Goal: Task Accomplishment & Management: Manage account settings

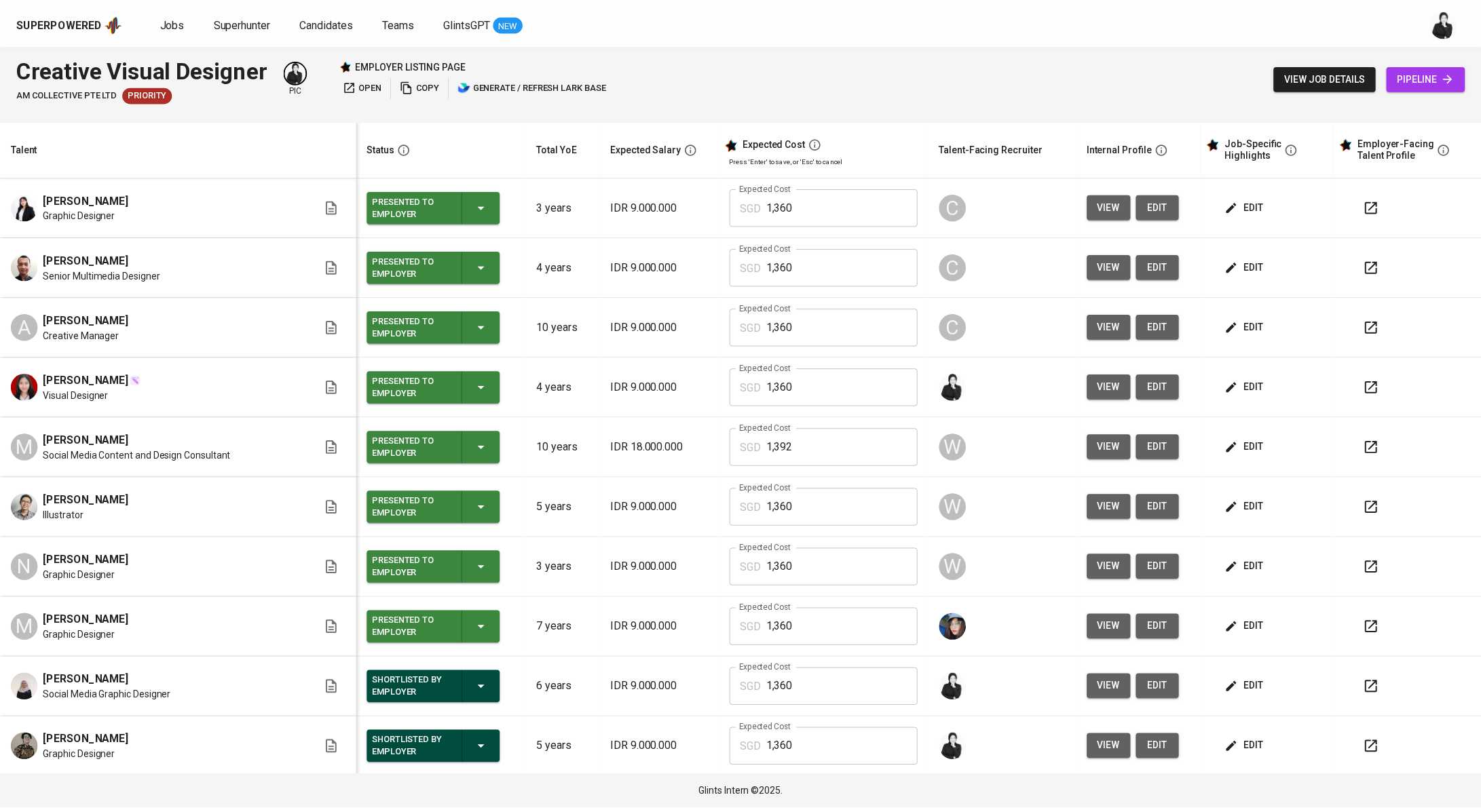
scroll to position [128, 0]
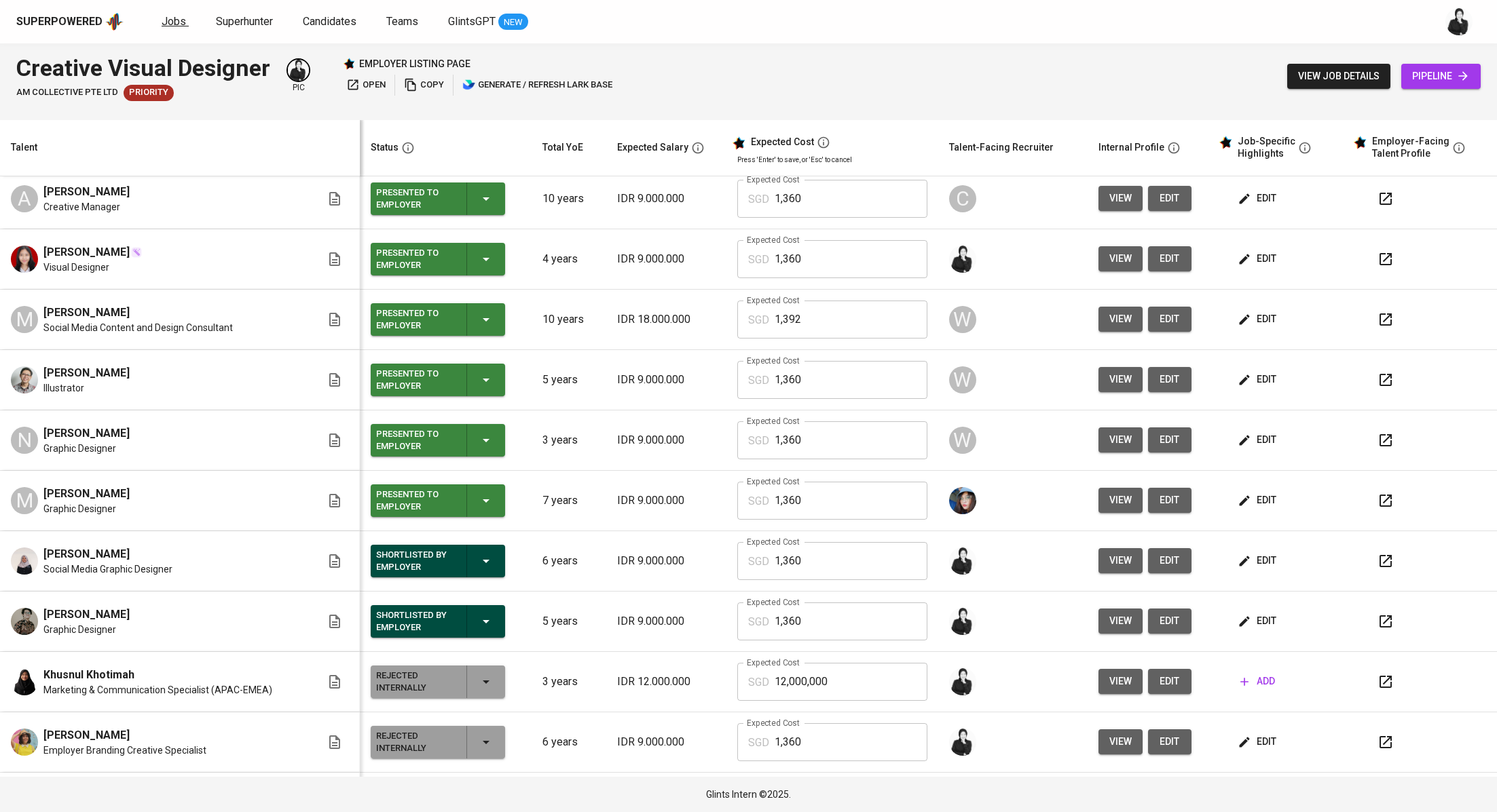
click at [161, 13] on link "Jobs" at bounding box center [175, 22] width 27 height 17
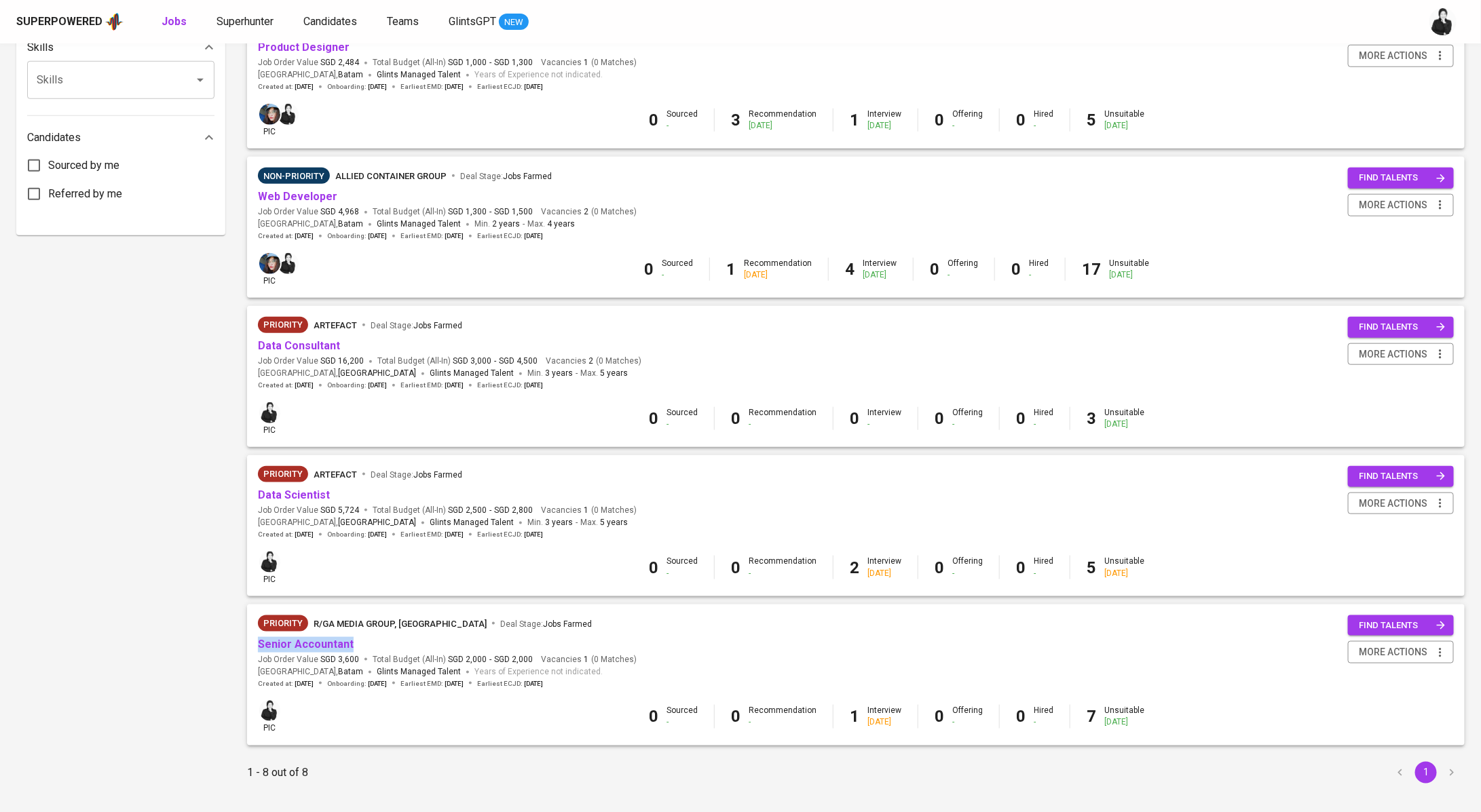
scroll to position [644, 0]
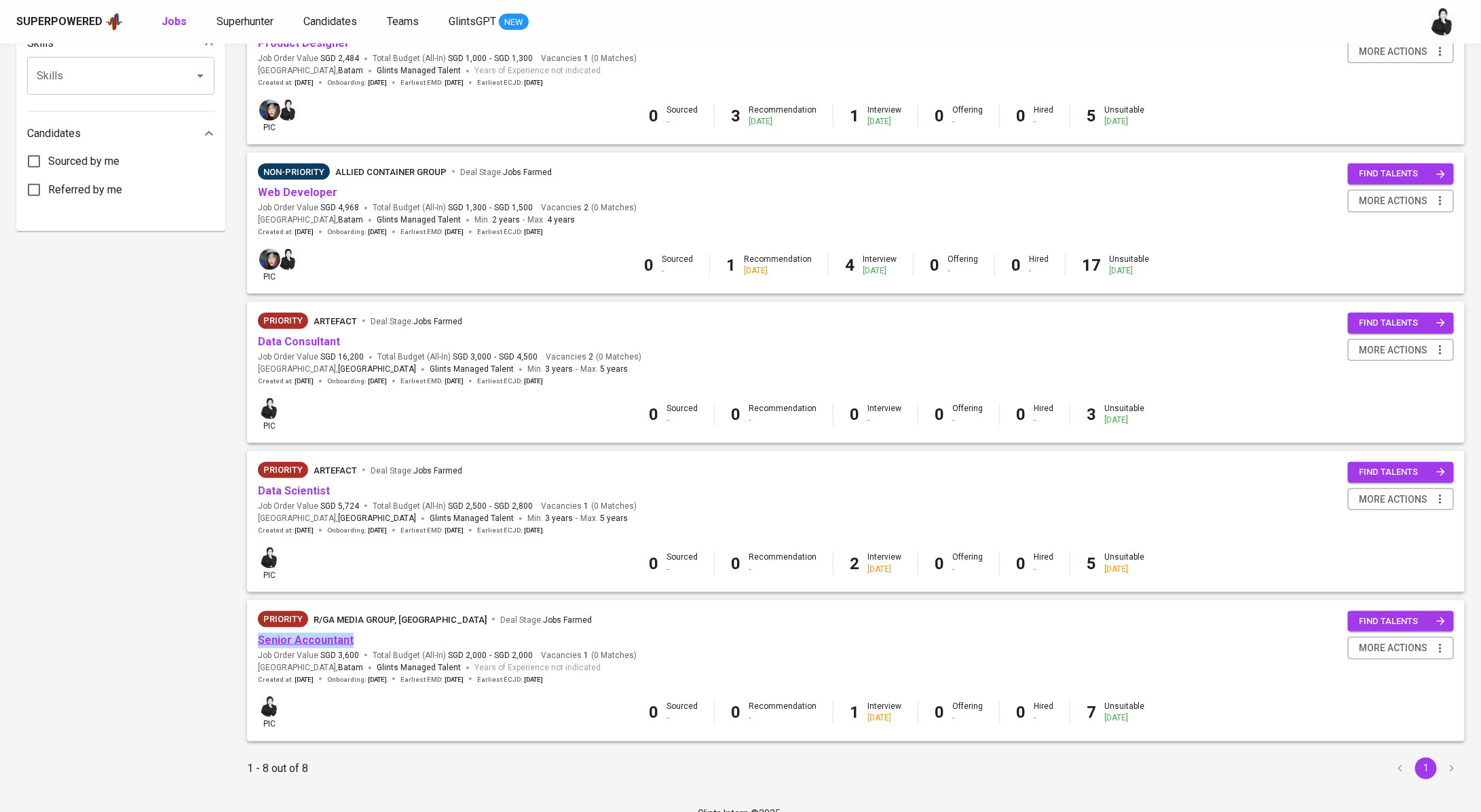
click at [338, 639] on link "Senior Accountant" at bounding box center [306, 640] width 96 height 13
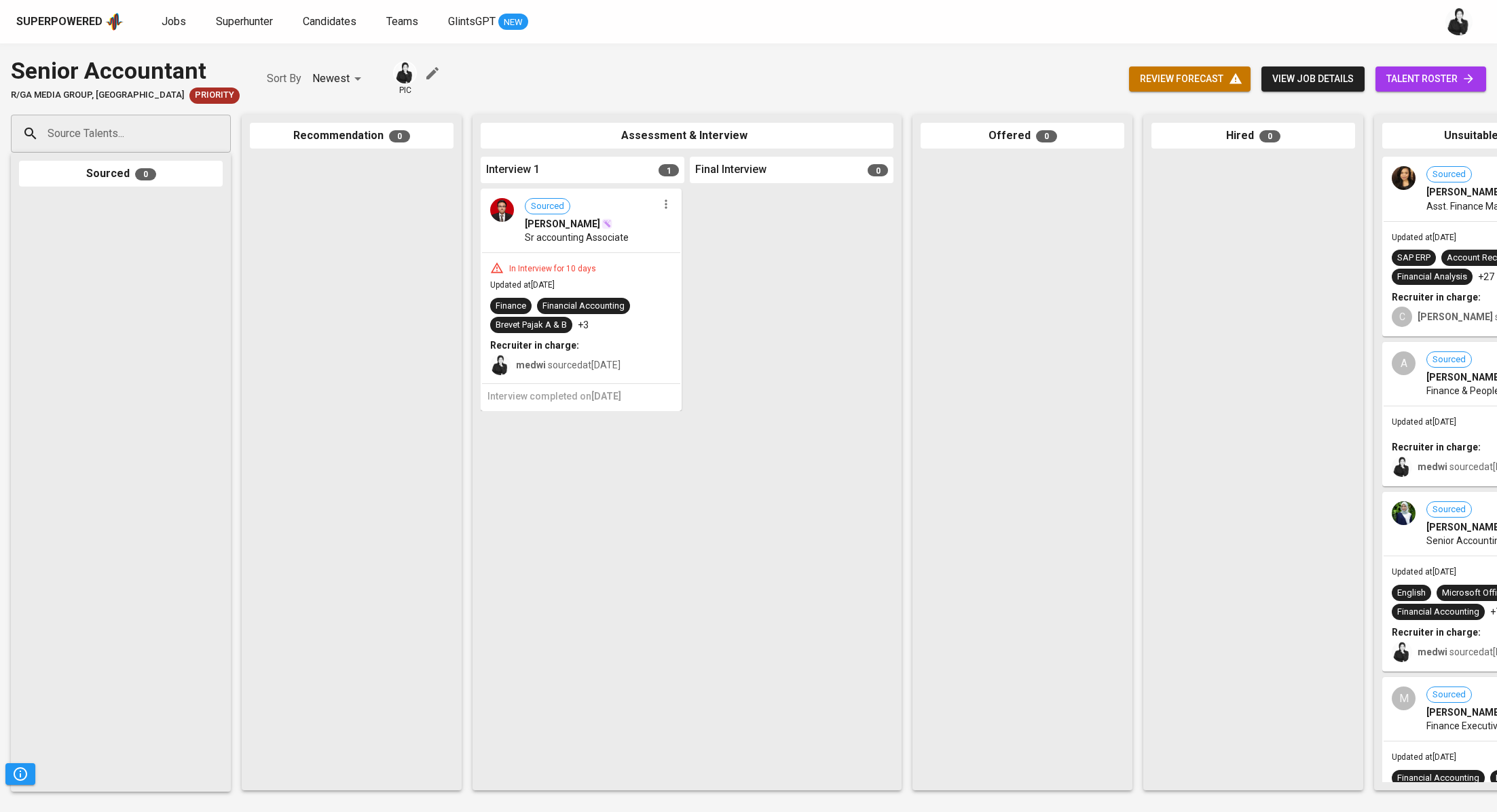
click at [1434, 75] on span "talent roster" at bounding box center [1430, 79] width 89 height 17
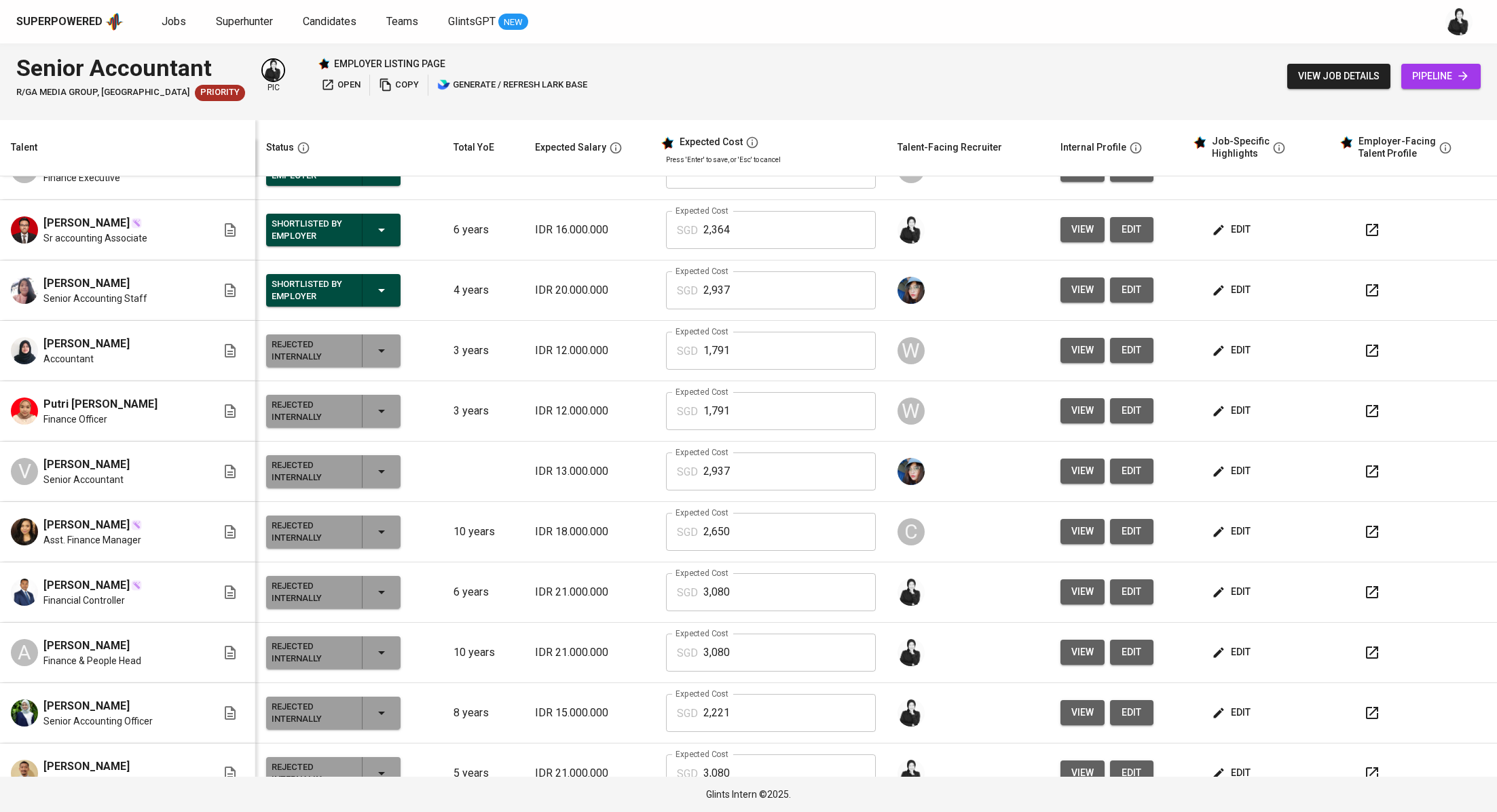
scroll to position [26, 0]
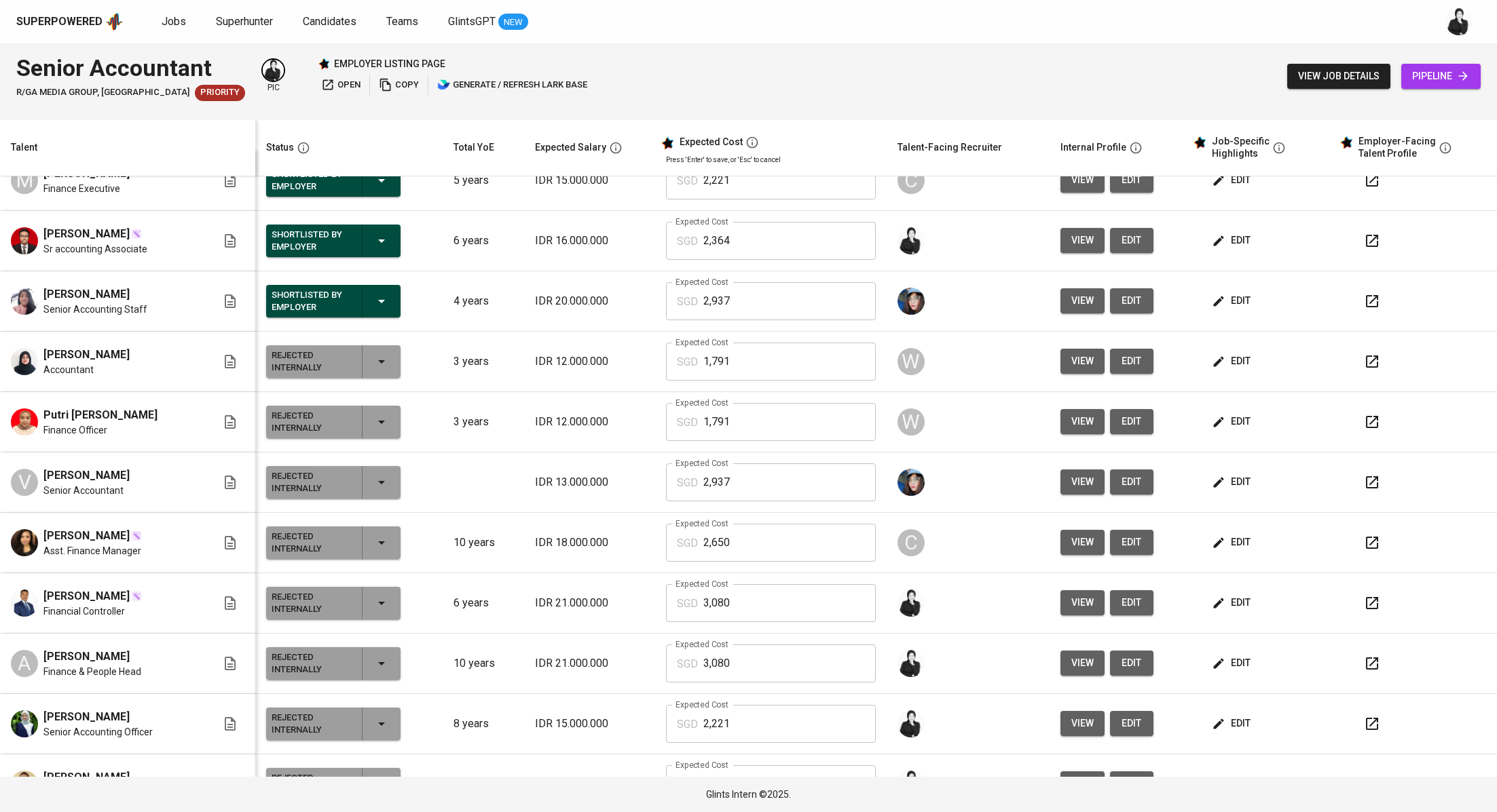
drag, startPoint x: 116, startPoint y: 291, endPoint x: 28, endPoint y: 295, distance: 88.1
click at [28, 295] on div "[PERSON_NAME] Senior Accounting Staff" at bounding box center [113, 301] width 205 height 30
copy span "[PERSON_NAME]"
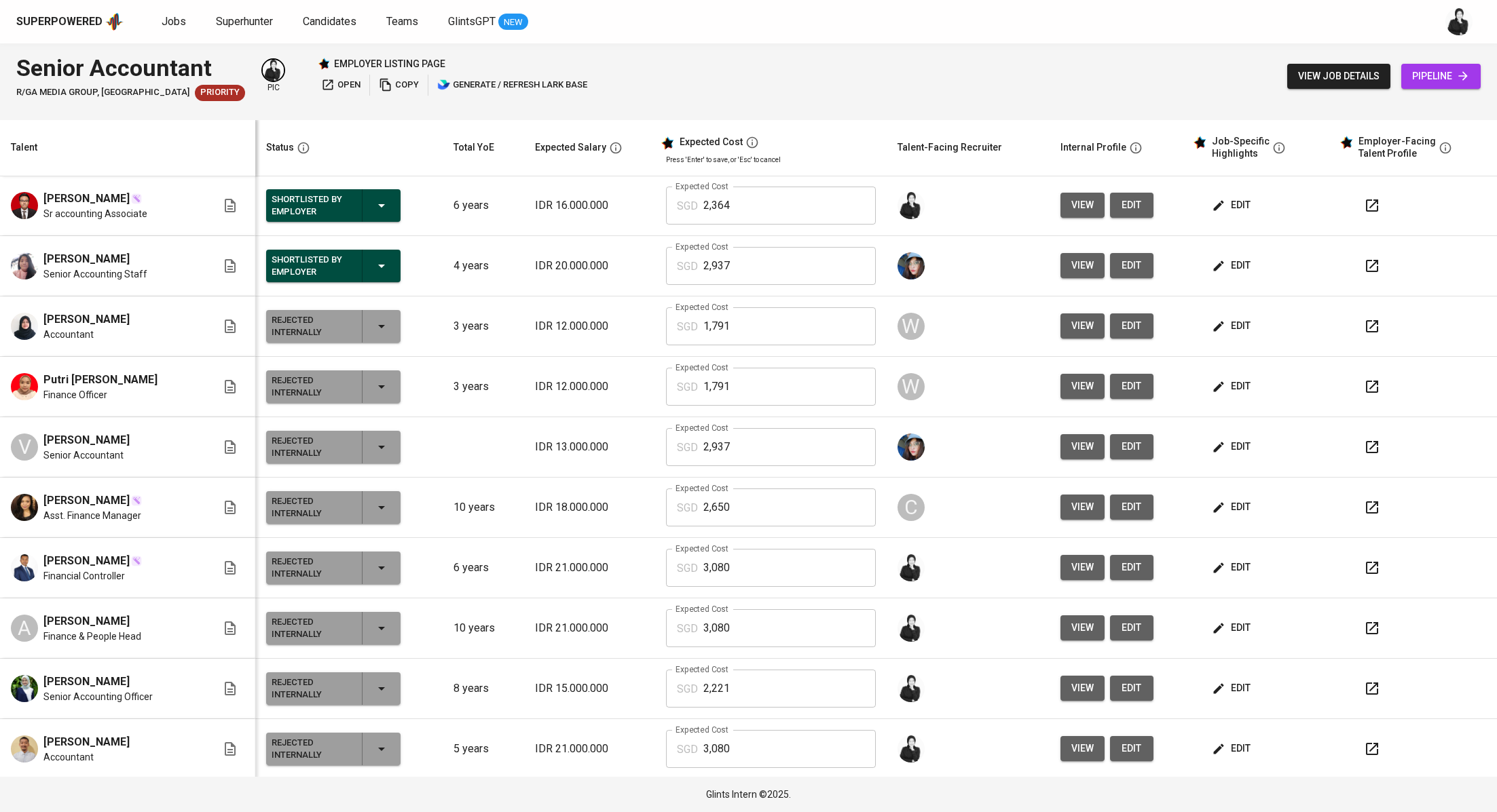
scroll to position [0, 0]
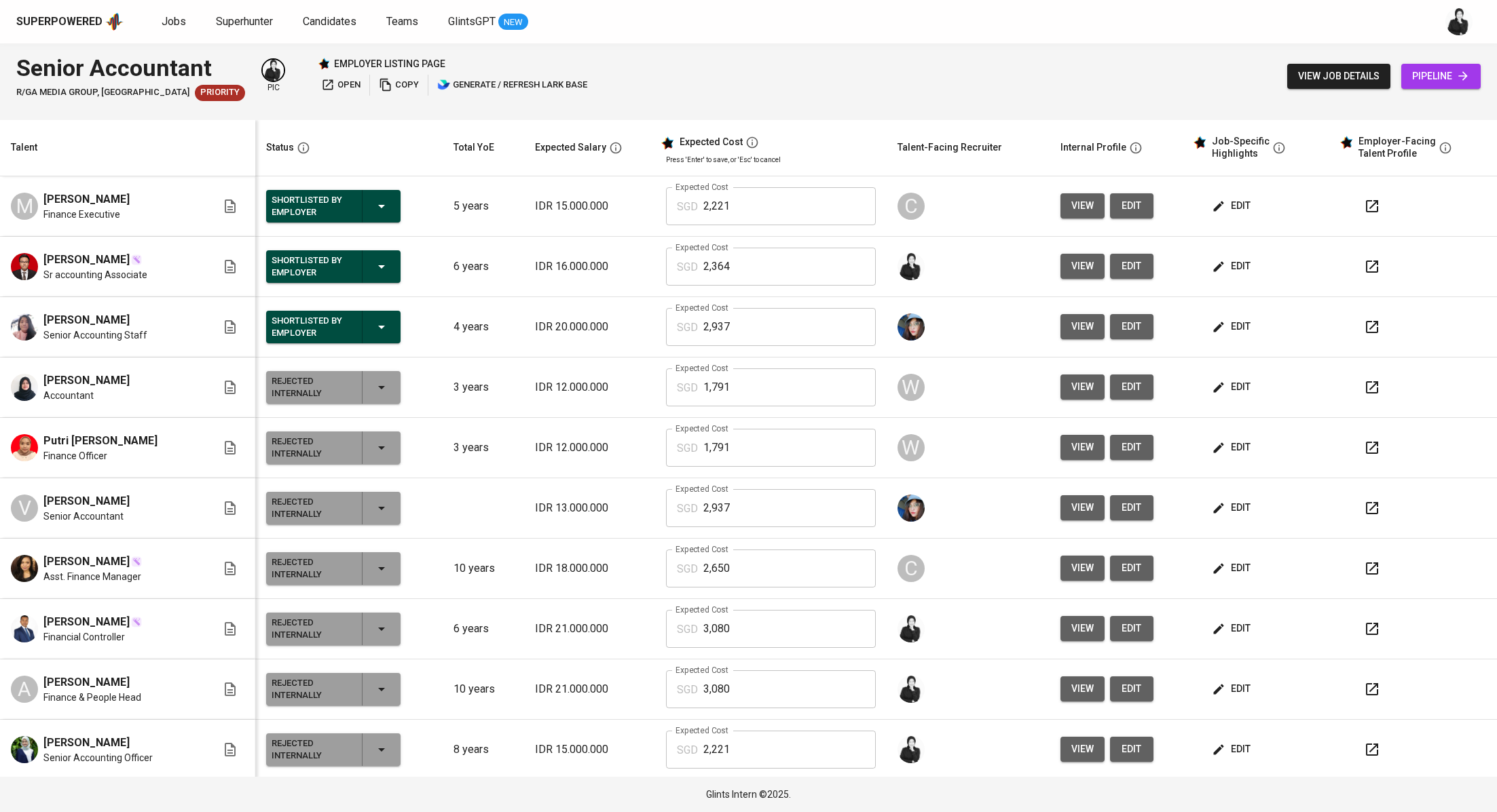
click at [1363, 330] on icon "button" at bounding box center [1372, 327] width 16 height 16
click at [181, 26] on span "Jobs" at bounding box center [173, 22] width 24 height 13
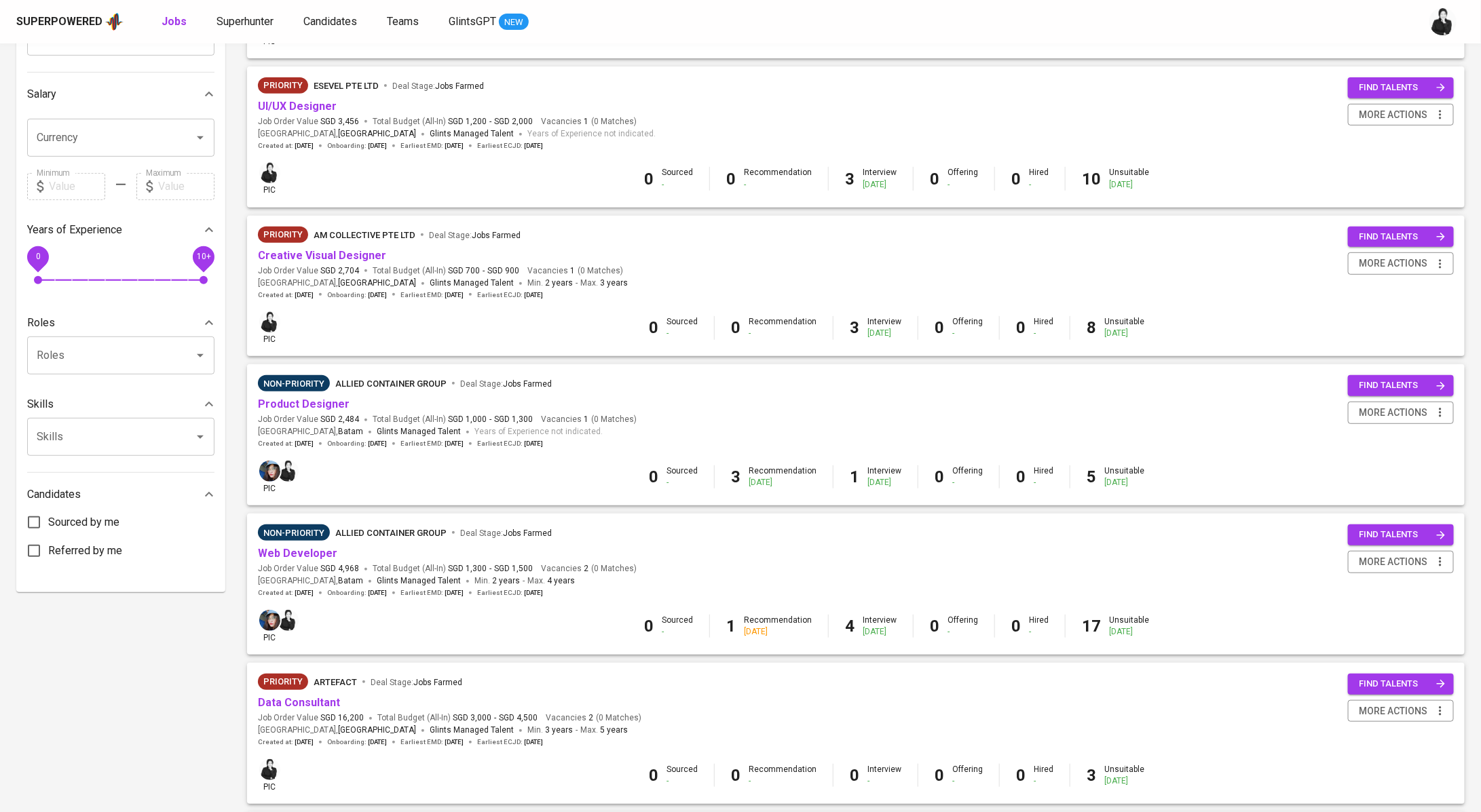
scroll to position [281, 0]
click at [357, 255] on link "Creative Visual Designer" at bounding box center [322, 256] width 128 height 13
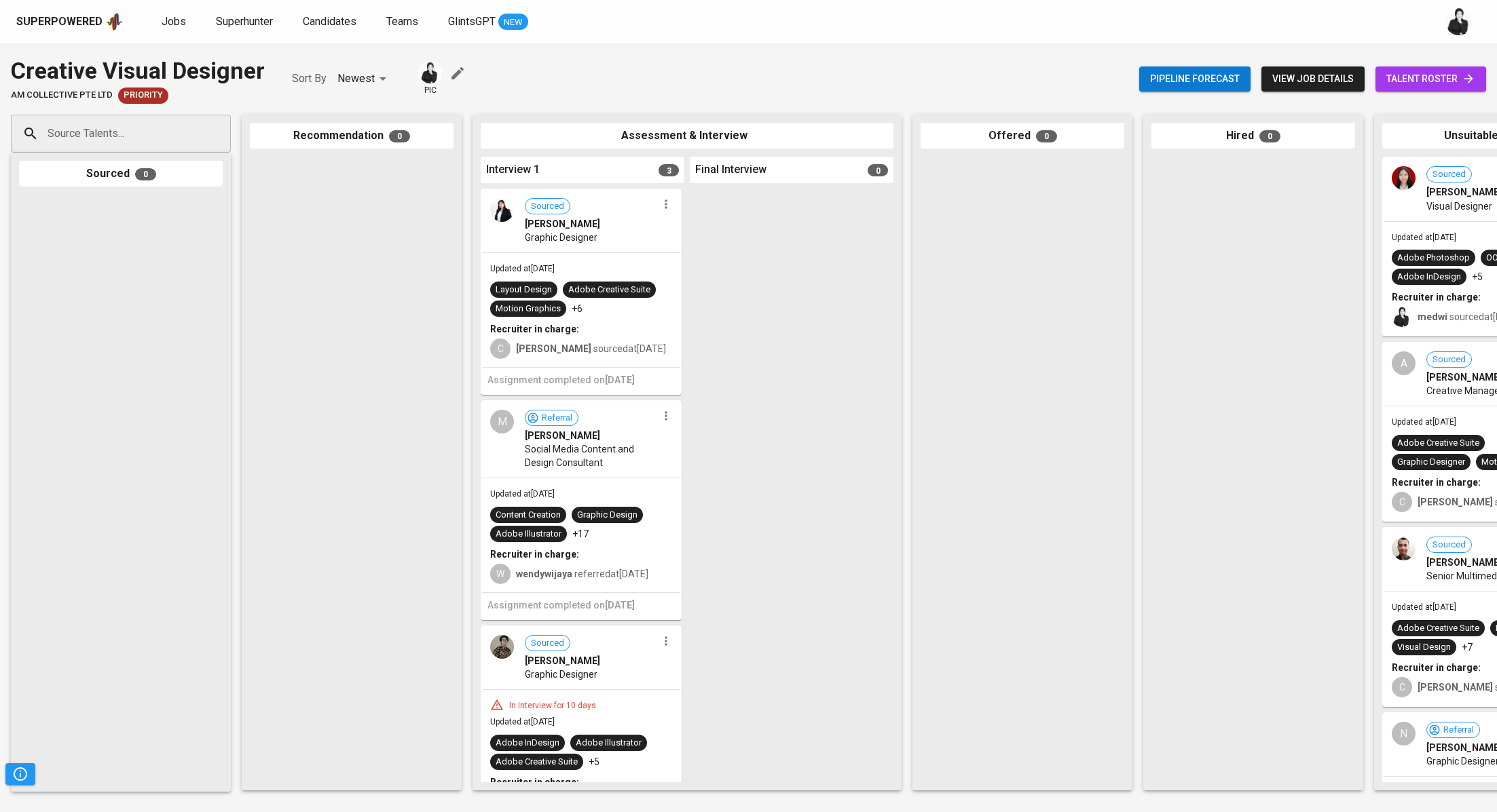
click at [1428, 74] on span "talent roster" at bounding box center [1430, 79] width 89 height 17
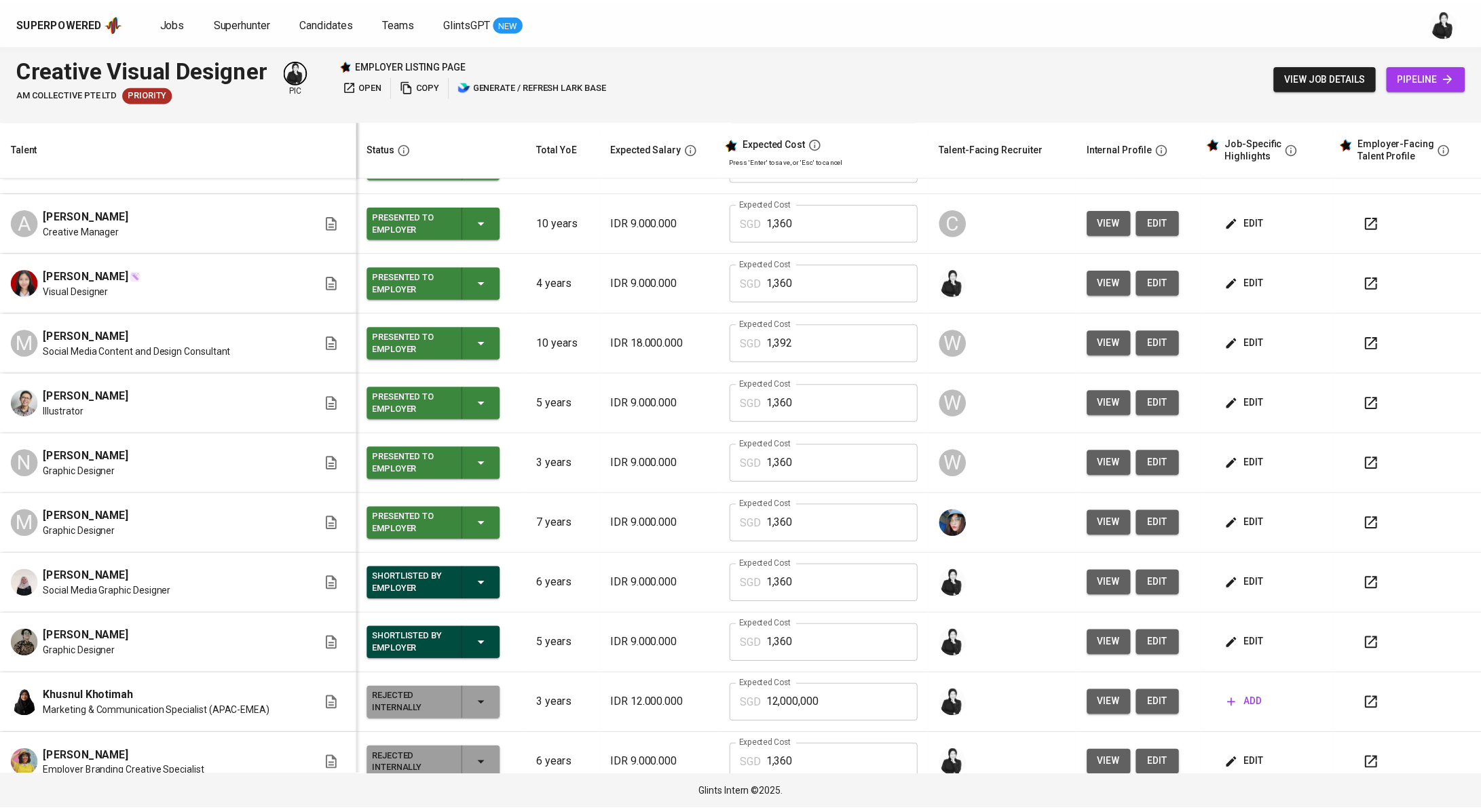
scroll to position [108, 0]
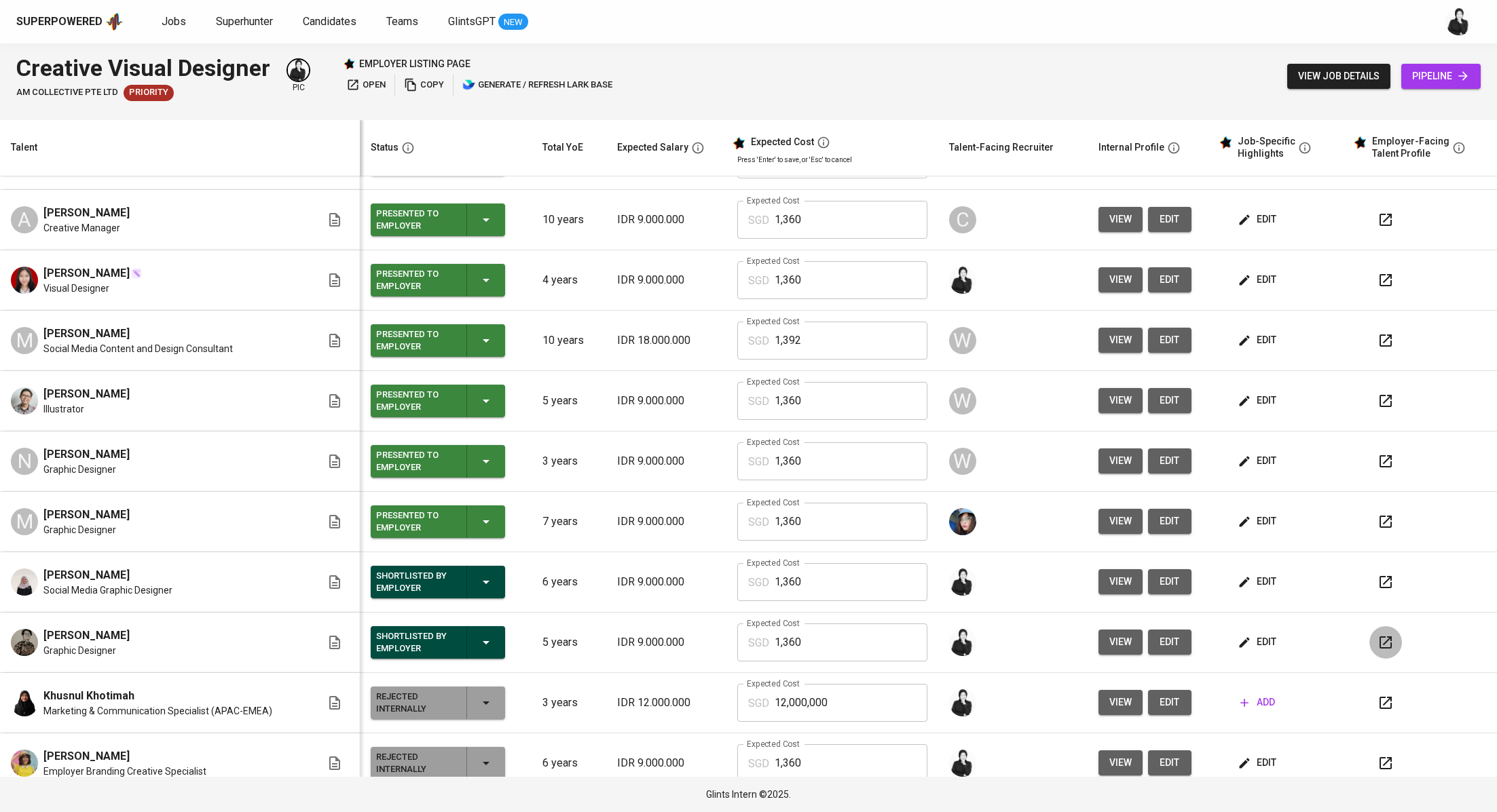
click at [1369, 638] on button "button" at bounding box center [1385, 643] width 32 height 32
click at [172, 16] on span "Jobs" at bounding box center [173, 22] width 24 height 13
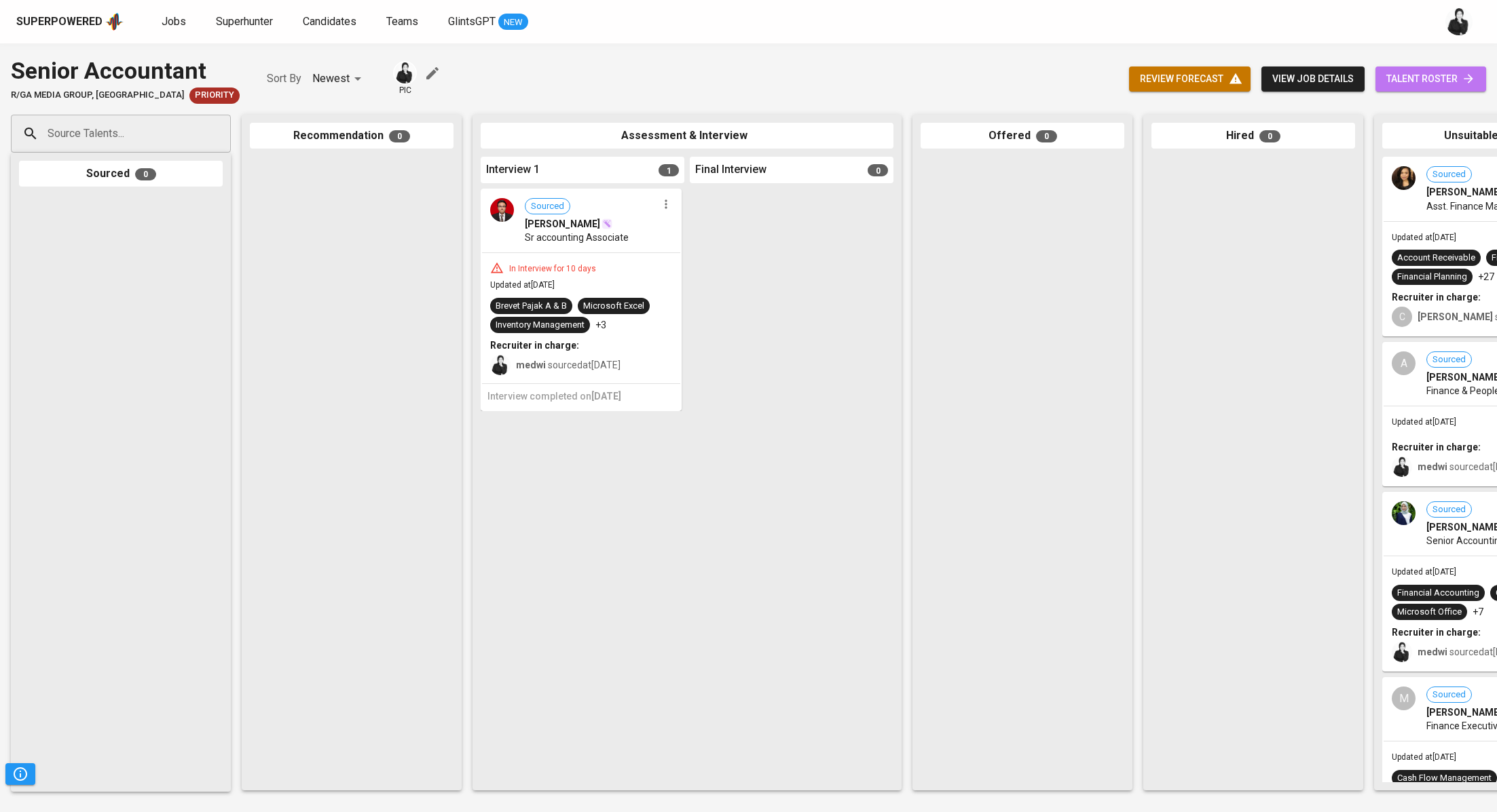
click at [1423, 75] on span "talent roster" at bounding box center [1430, 79] width 89 height 17
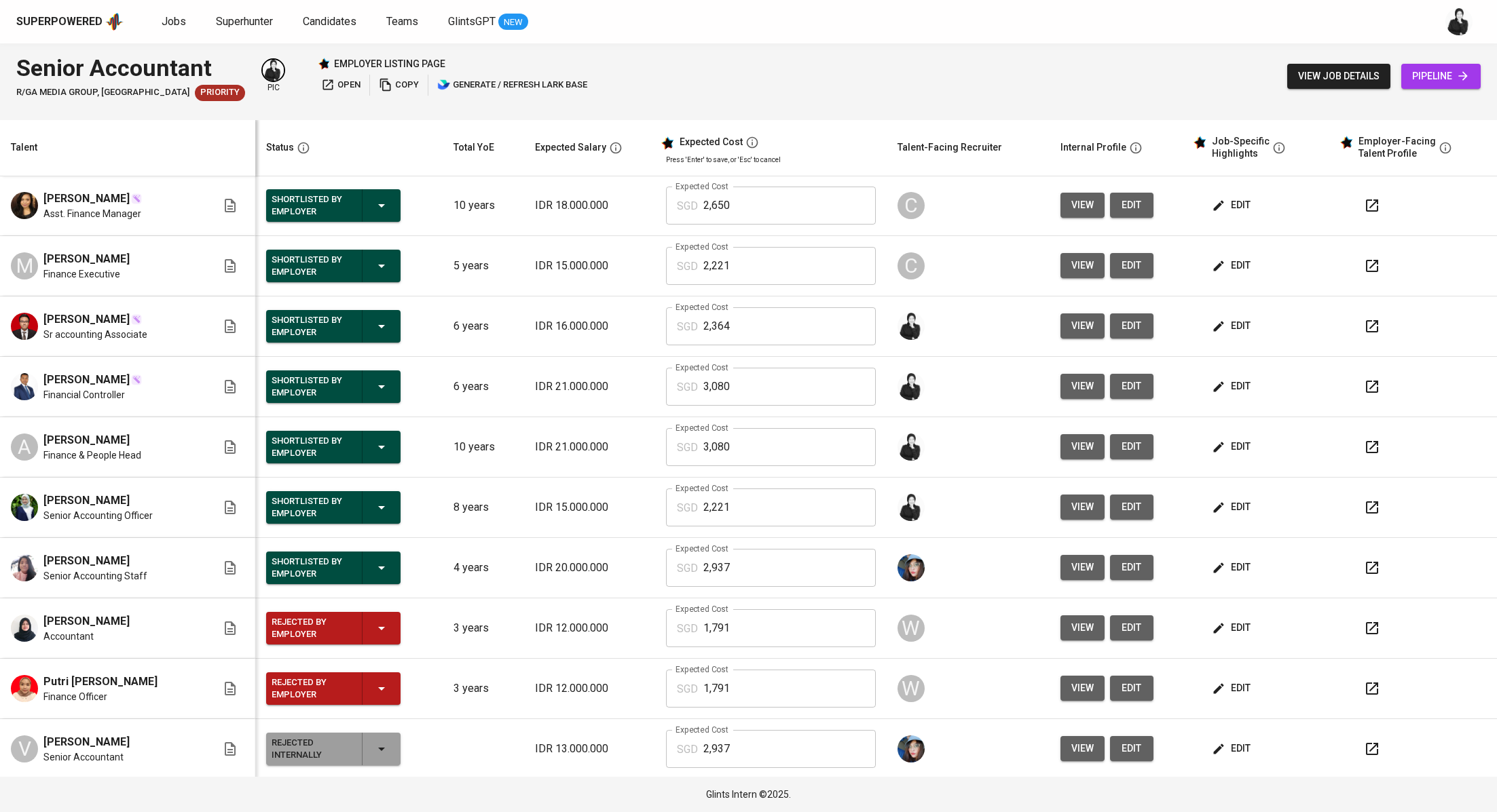
scroll to position [61, 0]
click at [379, 508] on icon "button" at bounding box center [381, 507] width 16 height 16
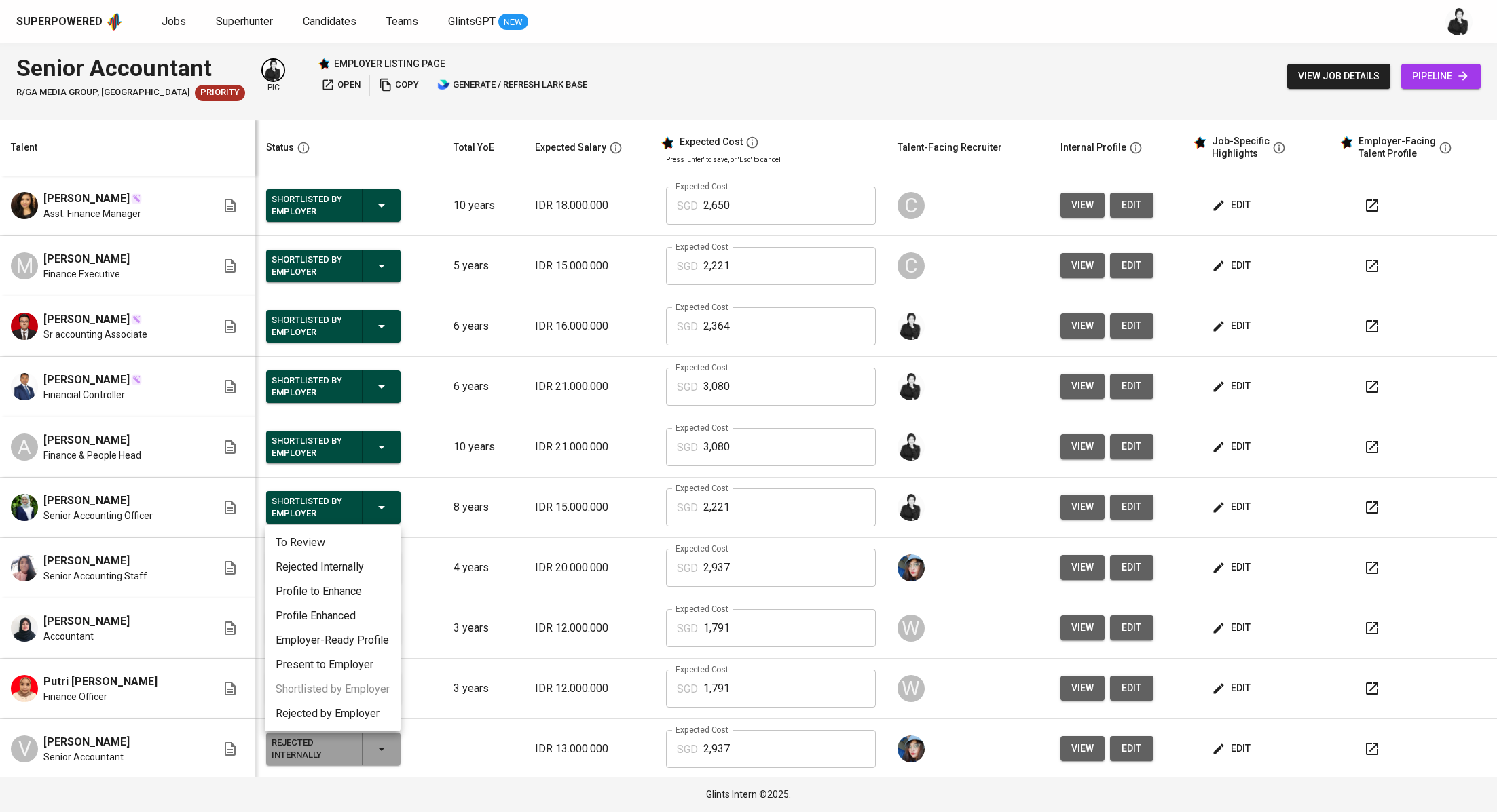
click at [359, 567] on li "Rejected Internally" at bounding box center [332, 566] width 135 height 24
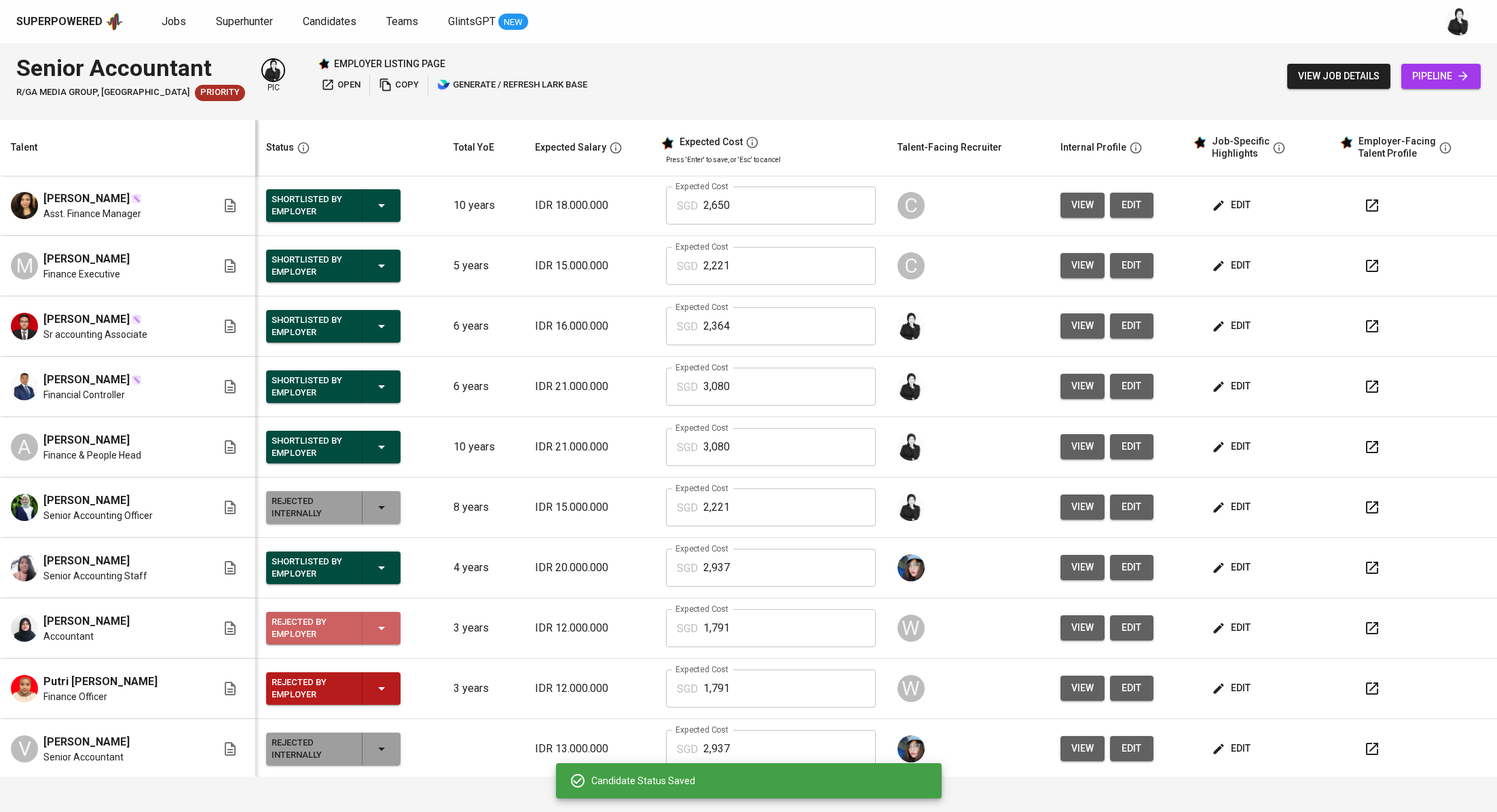
click at [377, 625] on icon "button" at bounding box center [381, 628] width 16 height 16
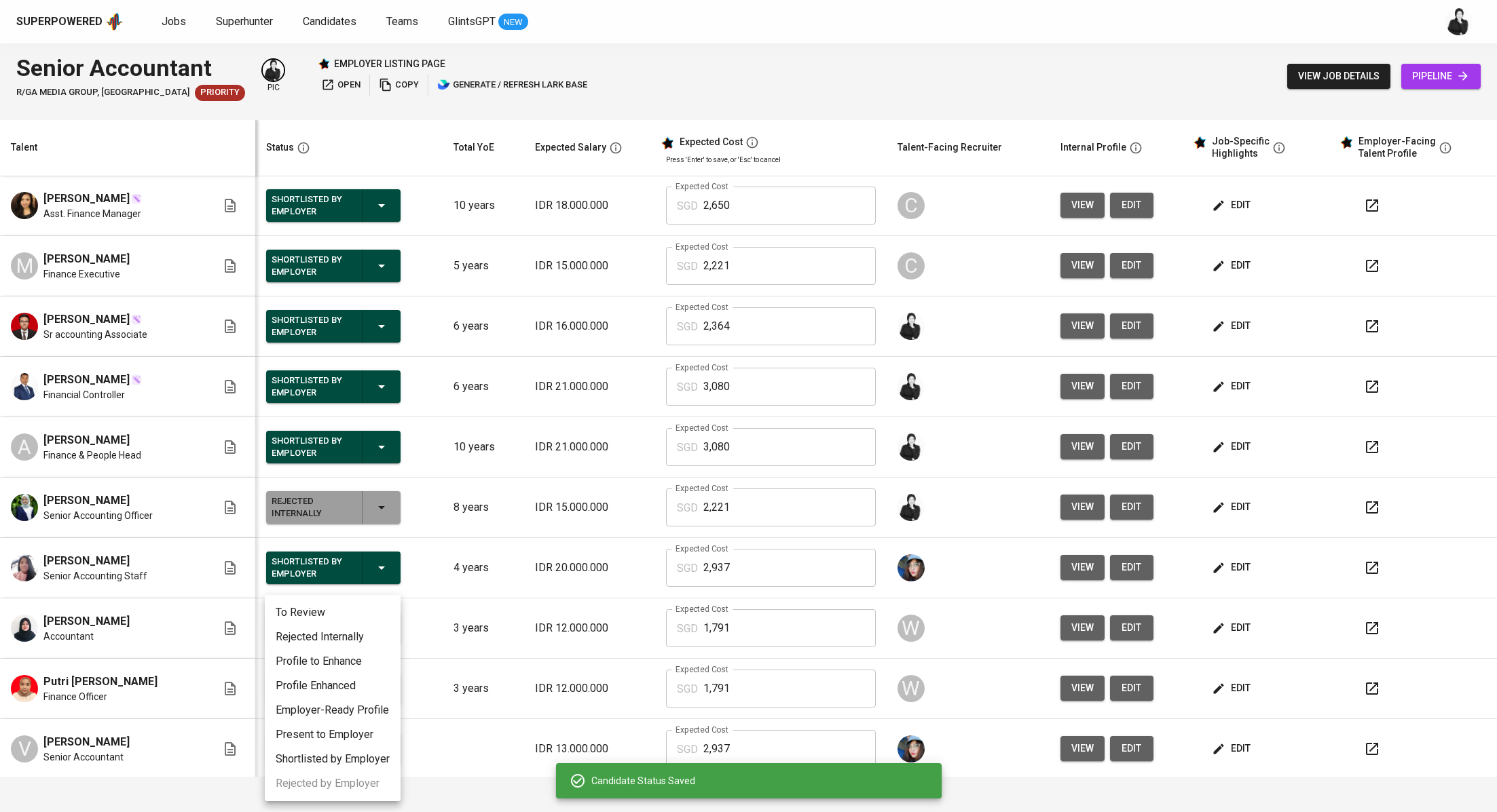
click at [350, 644] on li "Rejected Internally" at bounding box center [332, 636] width 135 height 24
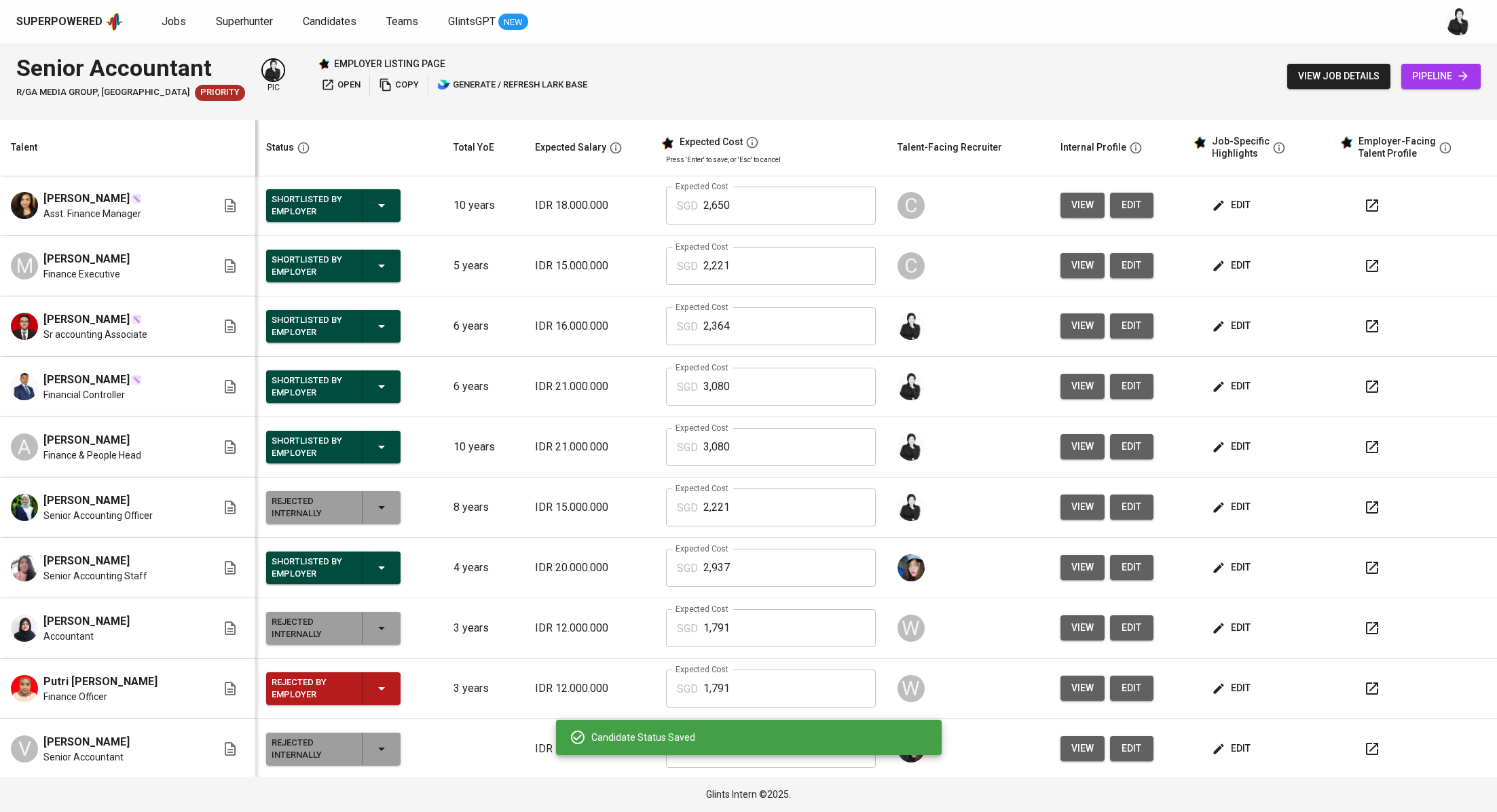
click at [376, 692] on icon "button" at bounding box center [381, 689] width 16 height 16
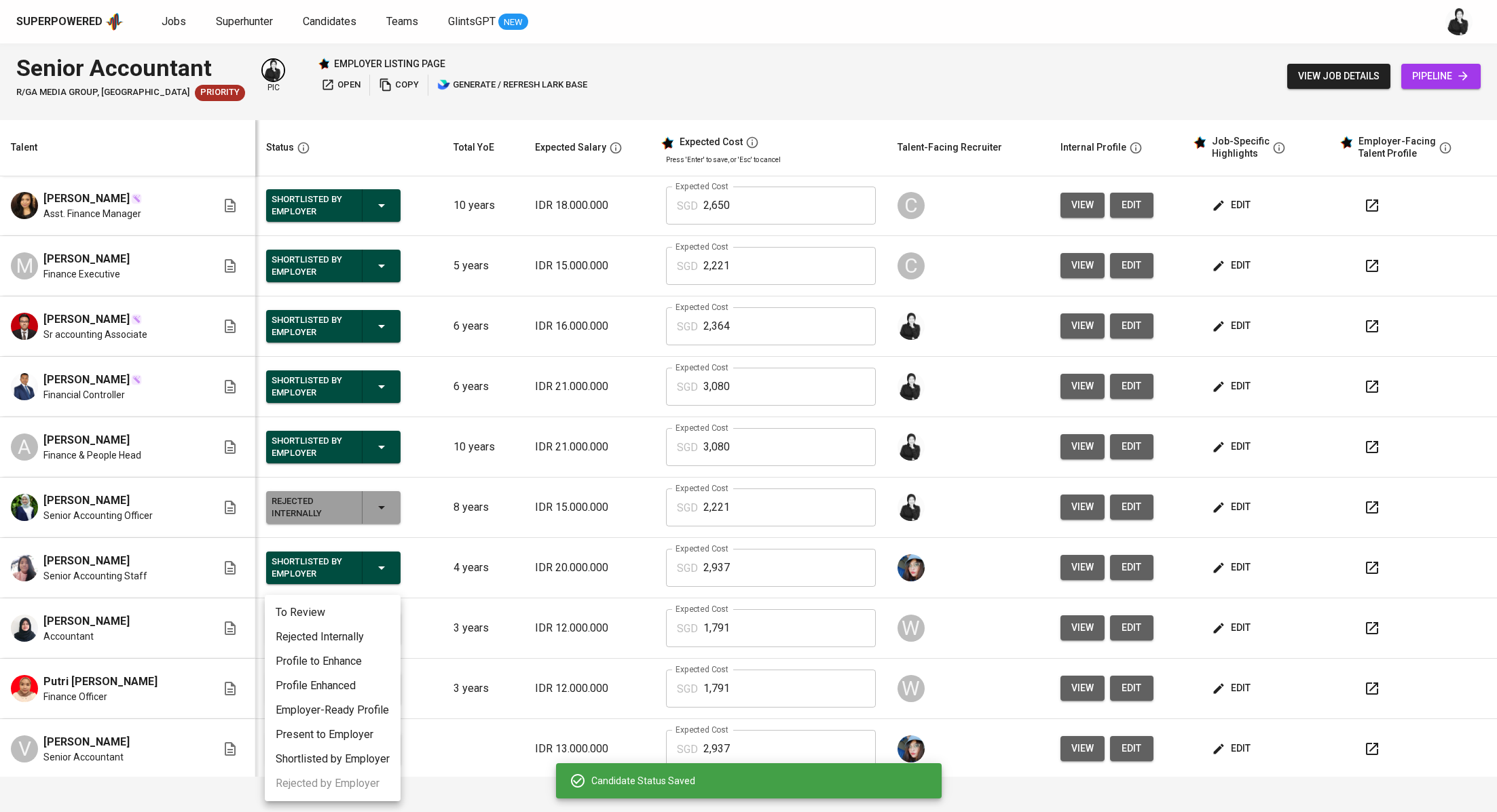
click at [356, 647] on li "Rejected Internally" at bounding box center [332, 636] width 135 height 24
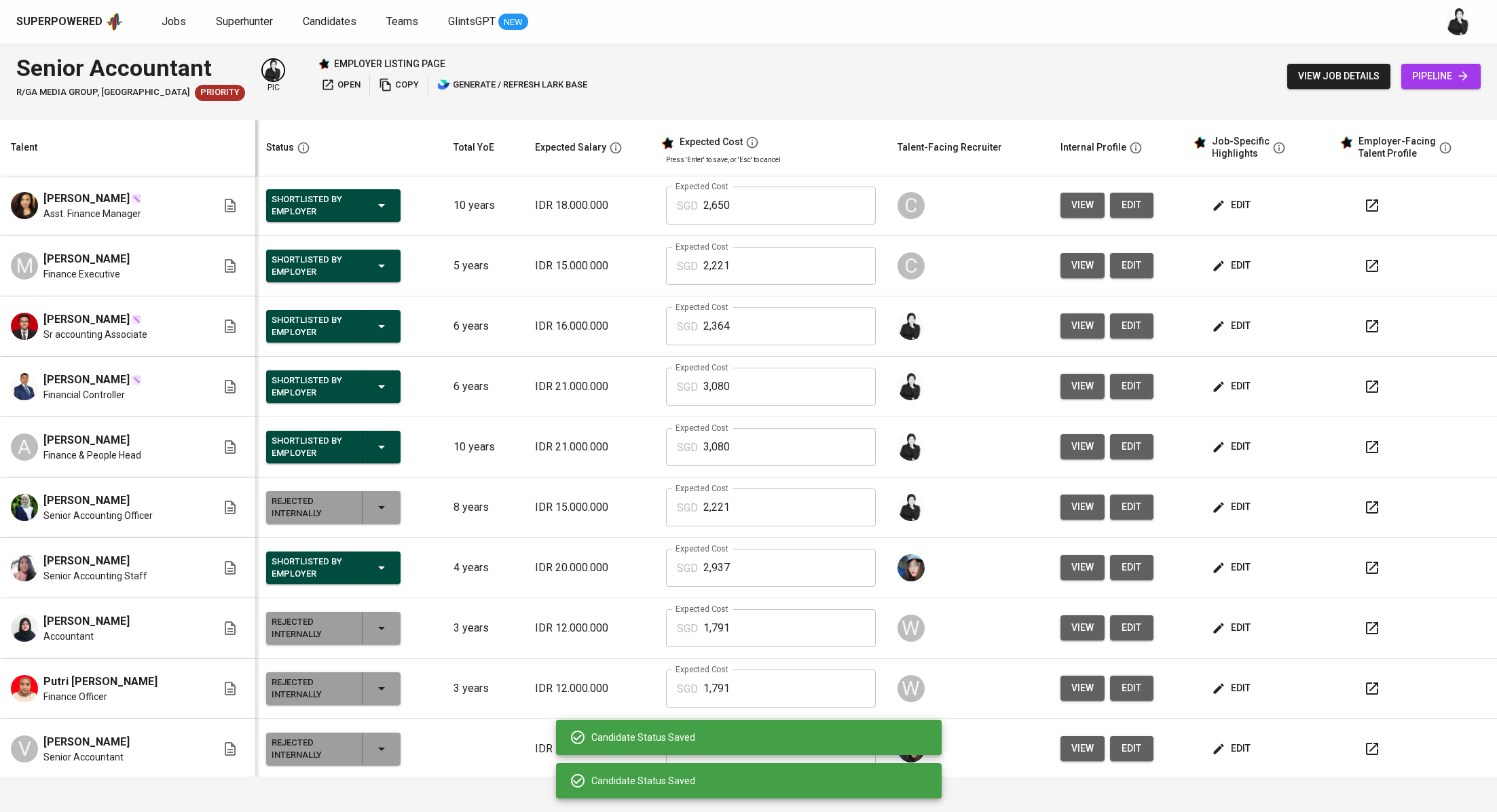
click at [381, 441] on icon "button" at bounding box center [381, 447] width 16 height 16
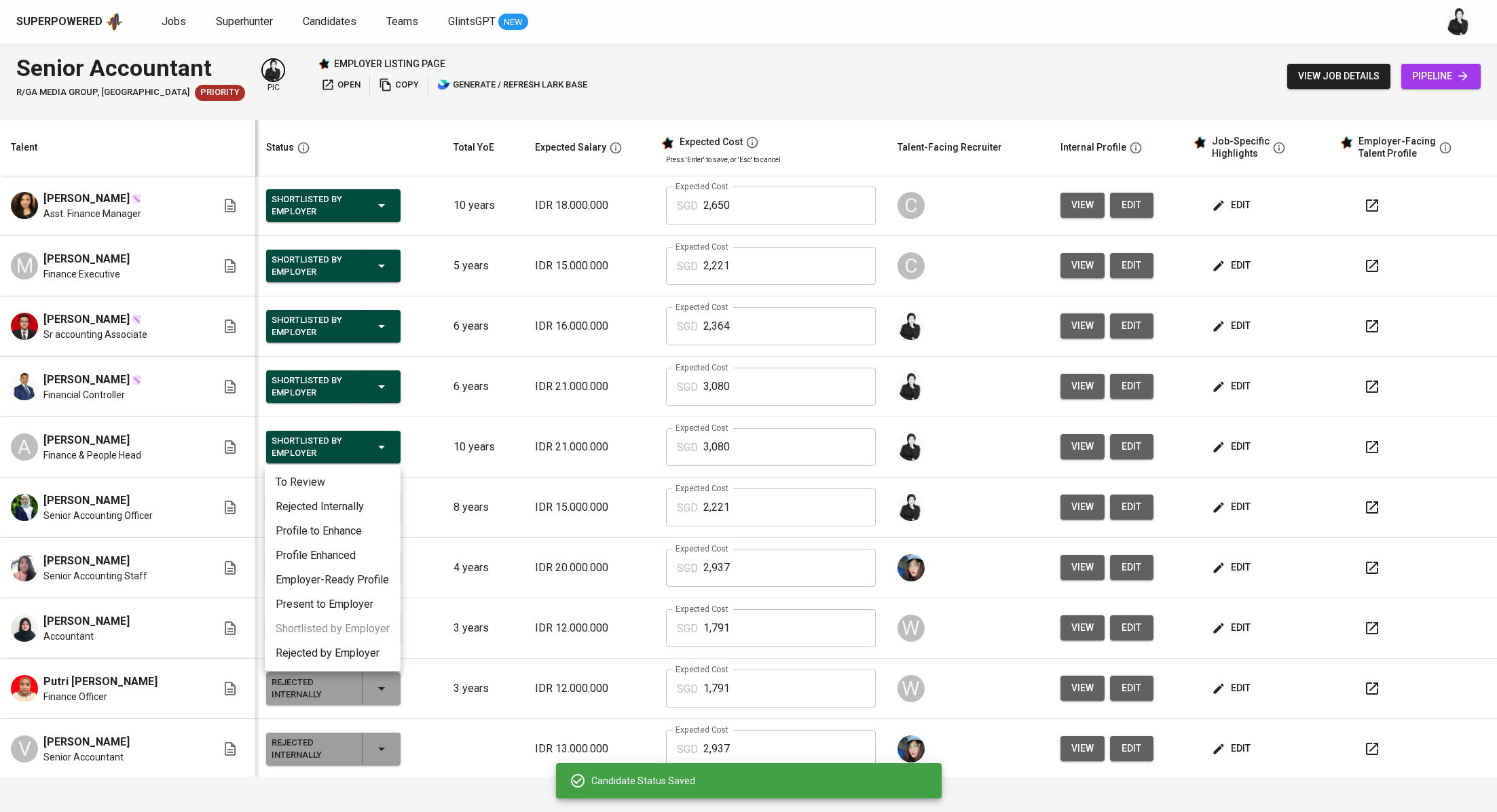
click at [365, 506] on li "Rejected Internally" at bounding box center [332, 506] width 135 height 24
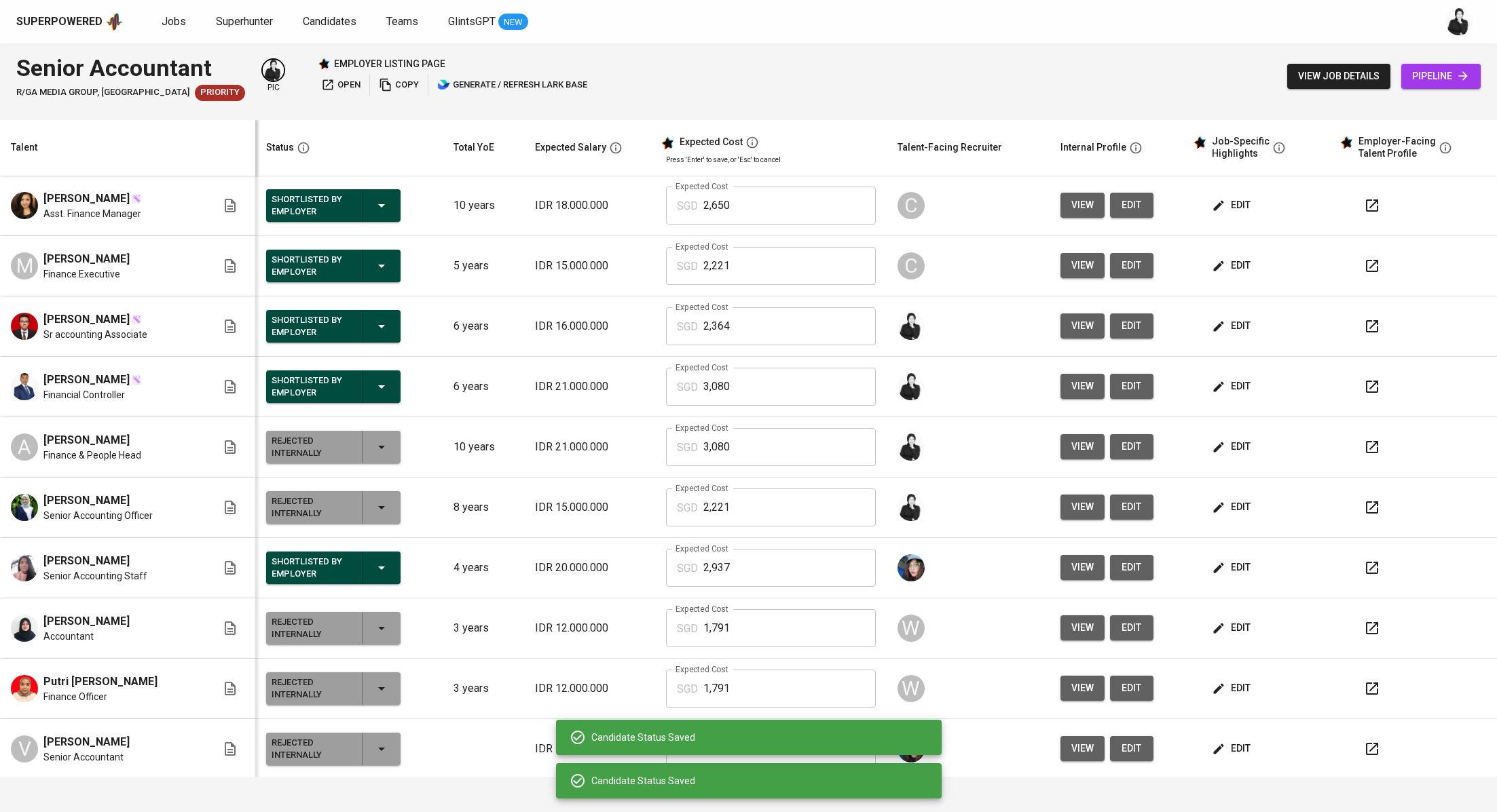
click at [373, 390] on icon "button" at bounding box center [381, 387] width 16 height 16
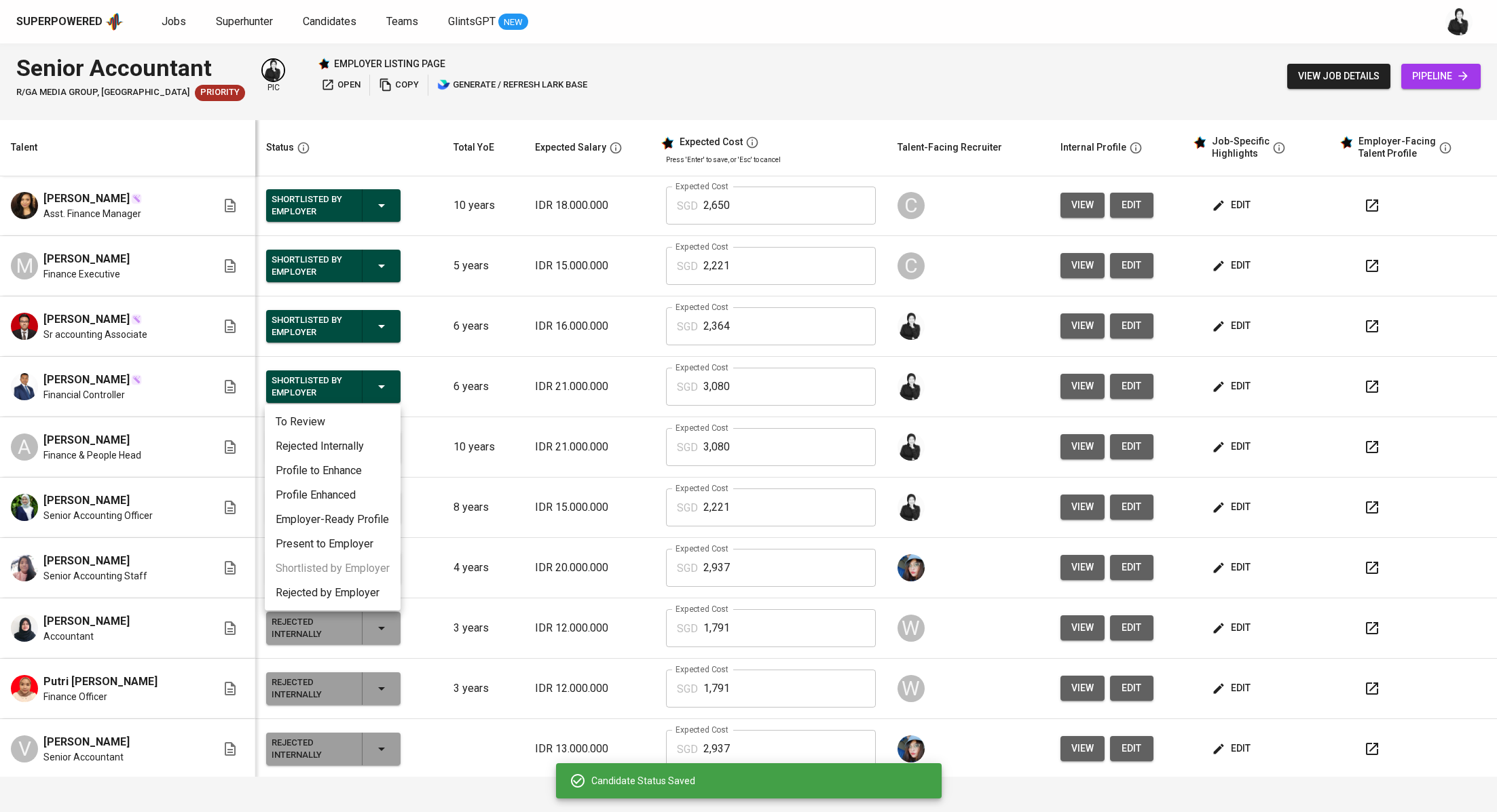
click at [350, 449] on li "Rejected Internally" at bounding box center [332, 446] width 135 height 24
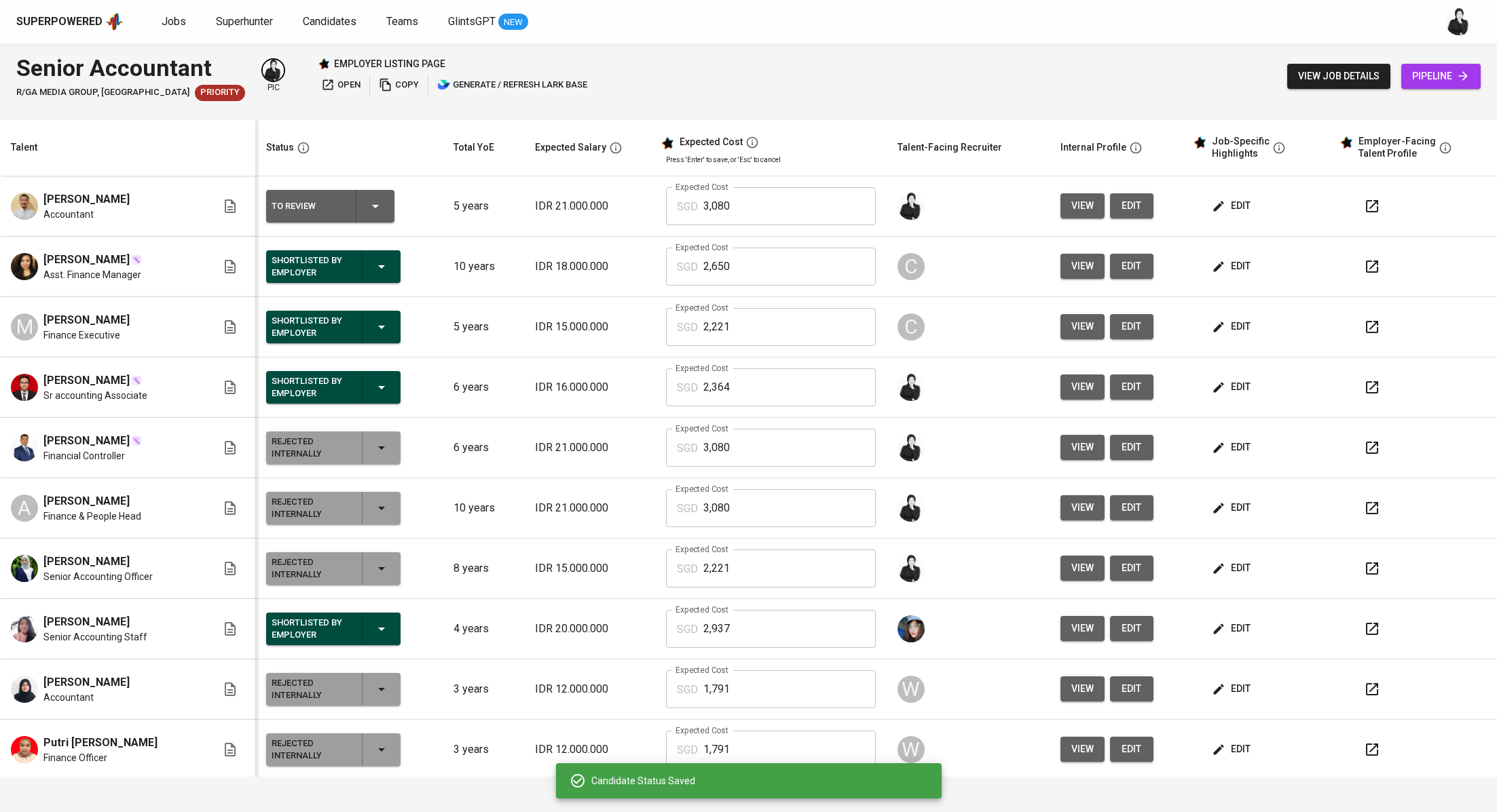
scroll to position [0, 0]
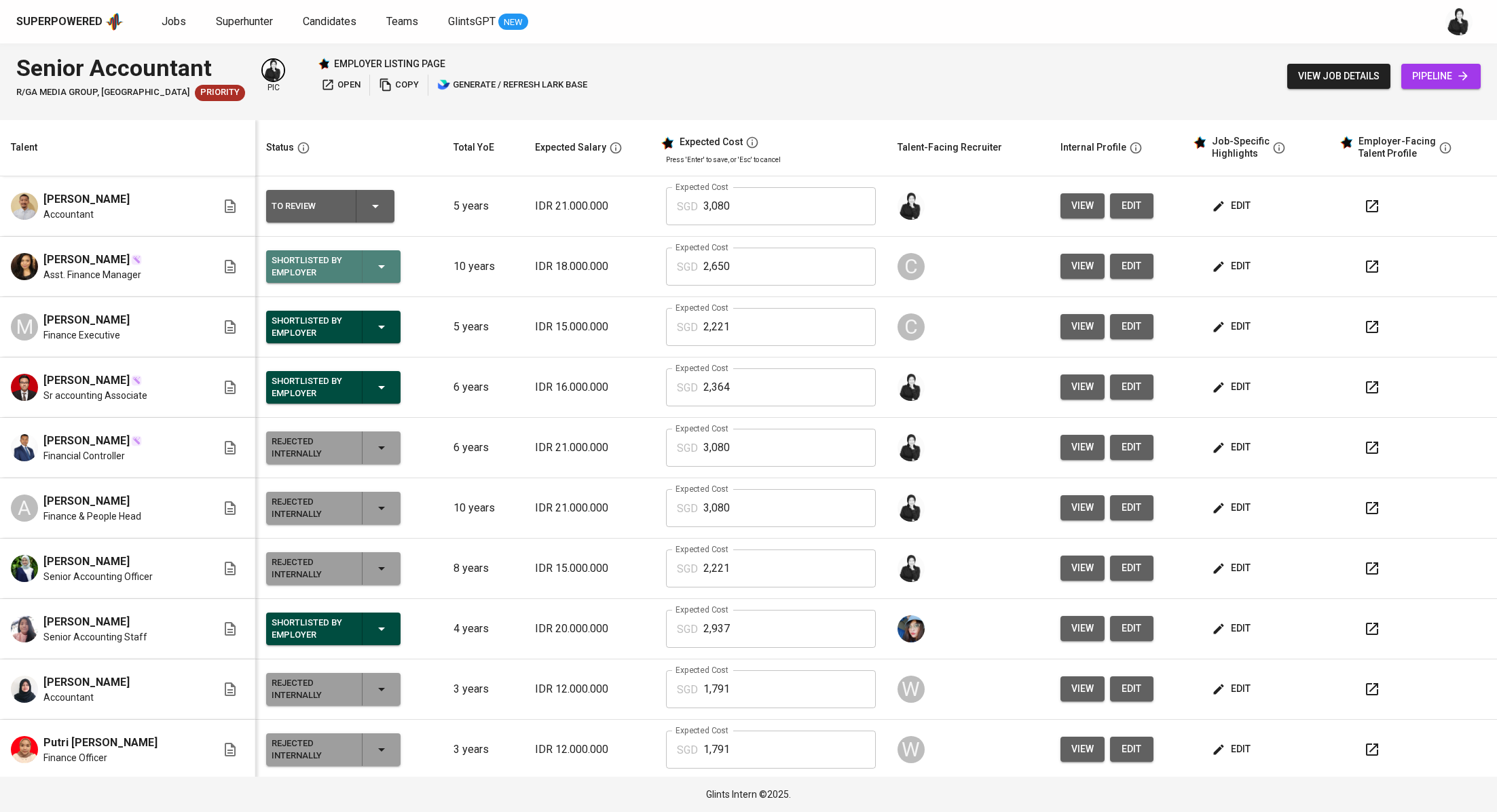
click at [385, 262] on icon "button" at bounding box center [381, 267] width 16 height 16
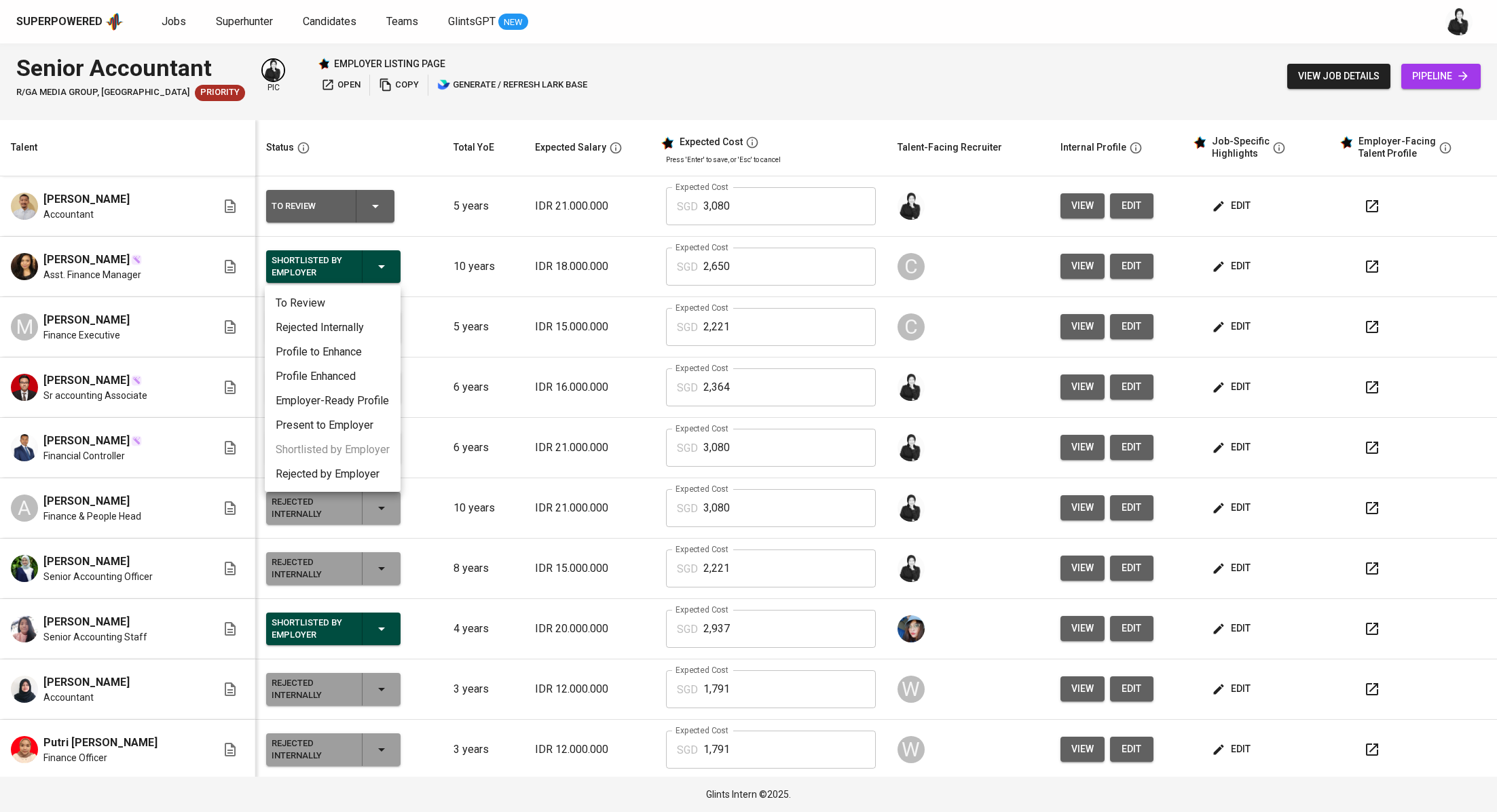
click at [364, 333] on li "Rejected Internally" at bounding box center [332, 327] width 135 height 24
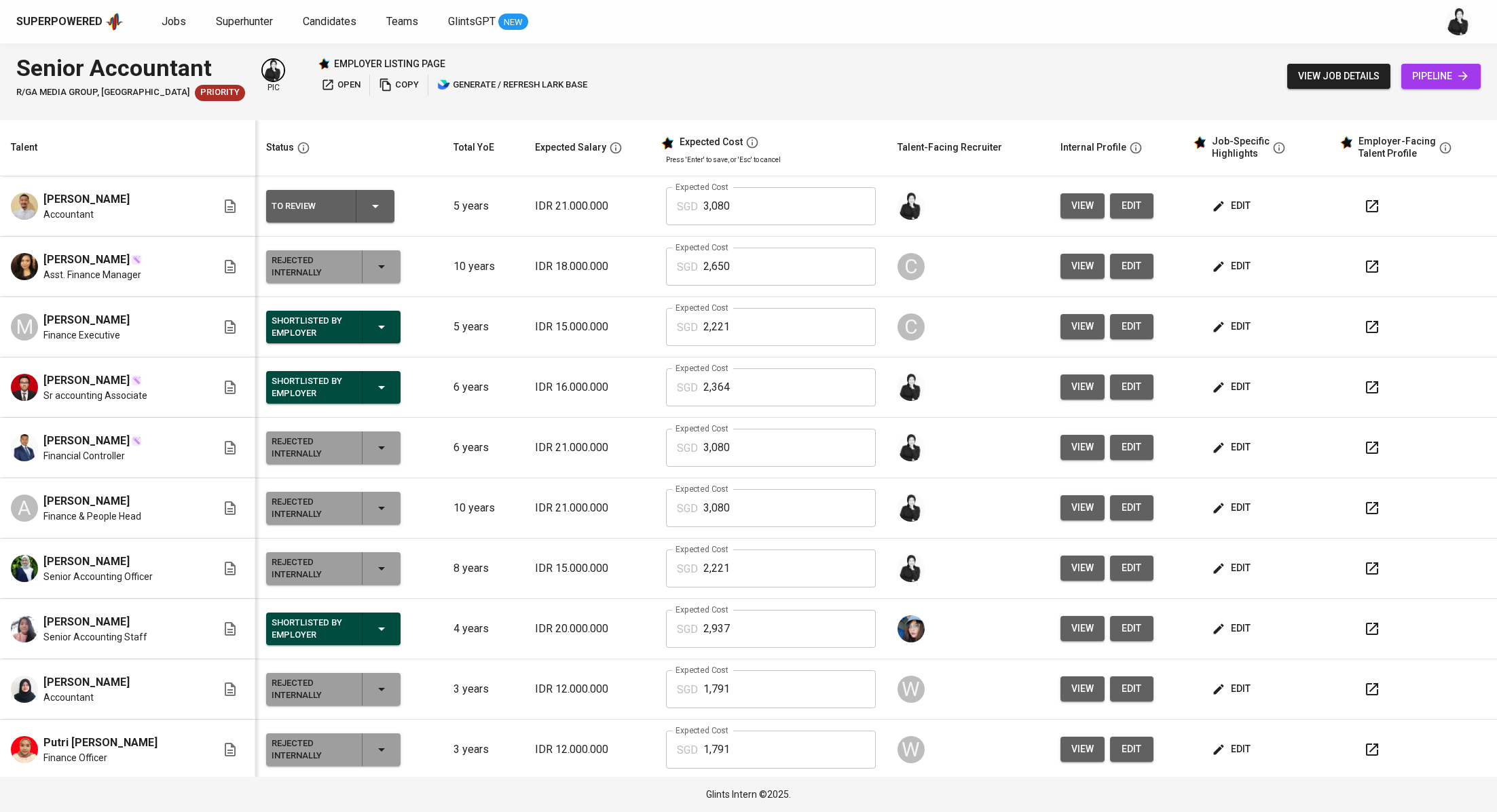
click at [381, 212] on icon "button" at bounding box center [376, 206] width 16 height 16
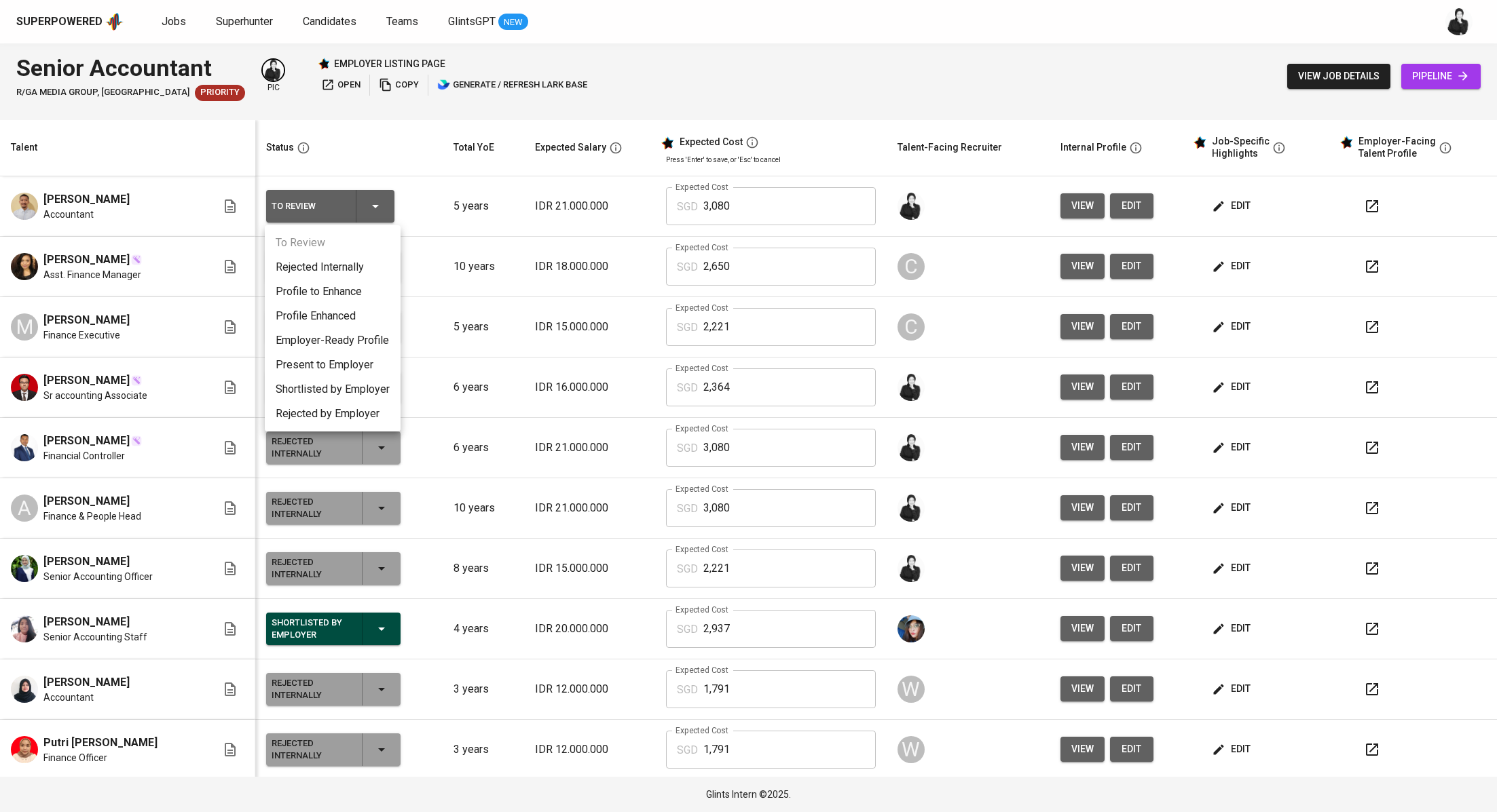
click at [370, 265] on li "Rejected Internally" at bounding box center [332, 267] width 135 height 24
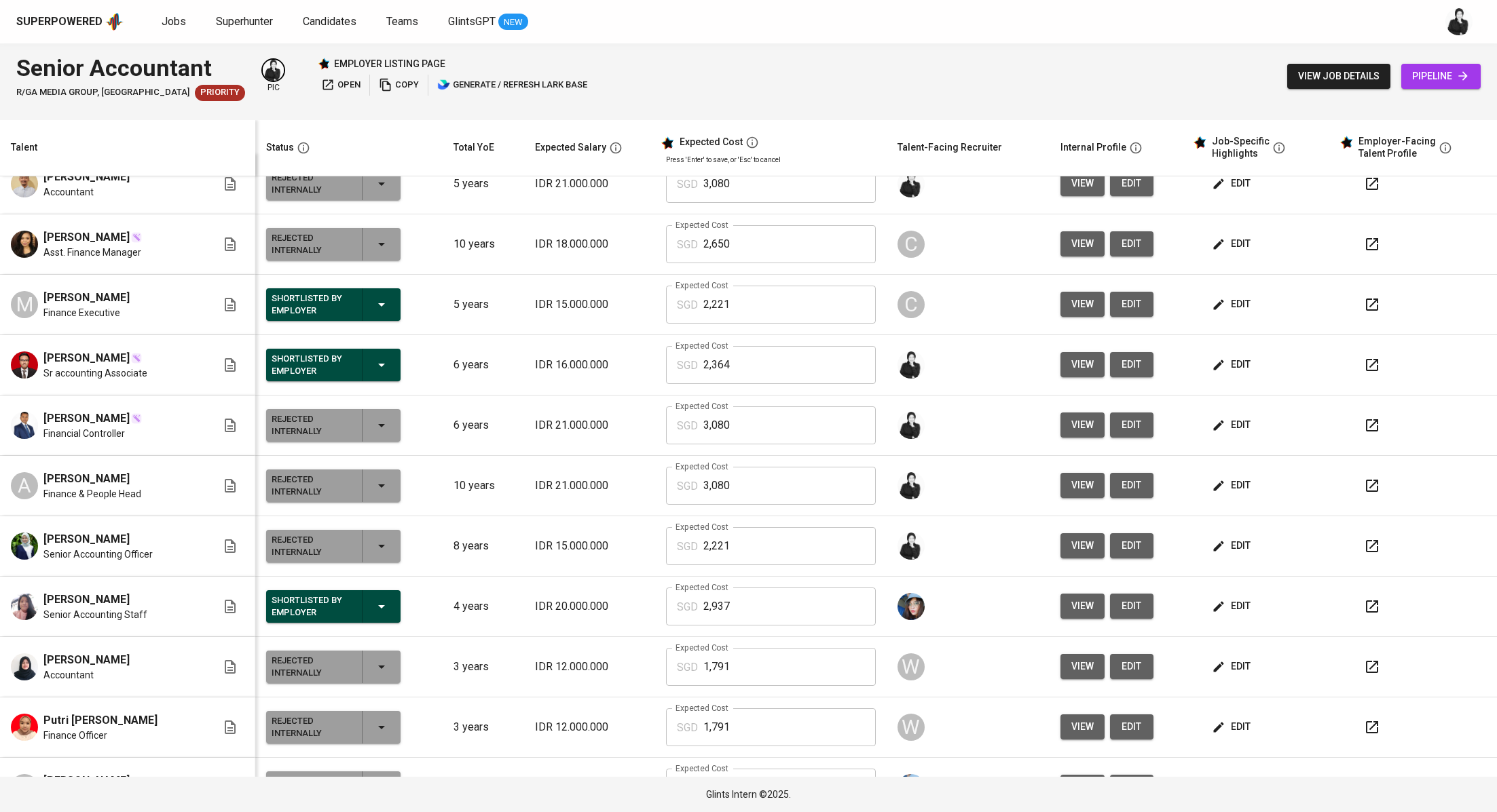
scroll to position [61, 0]
